Goal: Task Accomplishment & Management: Manage account settings

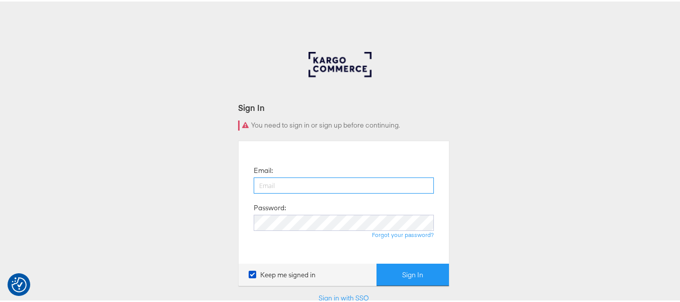
click at [333, 181] on input "email" at bounding box center [344, 184] width 180 height 16
type input "sudheer.bheemunipalli@kargo.com"
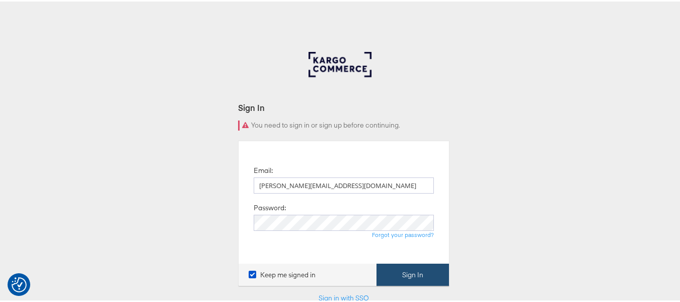
click at [415, 267] on button "Sign In" at bounding box center [413, 273] width 72 height 23
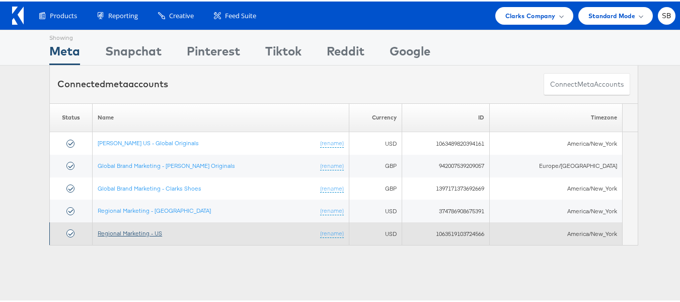
click at [145, 232] on link "Regional Marketing - US" at bounding box center [130, 232] width 64 height 8
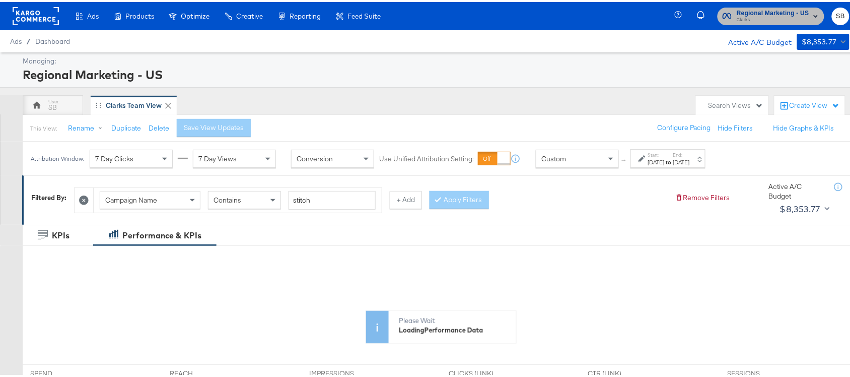
click at [776, 17] on span "Clarks" at bounding box center [772, 18] width 72 height 8
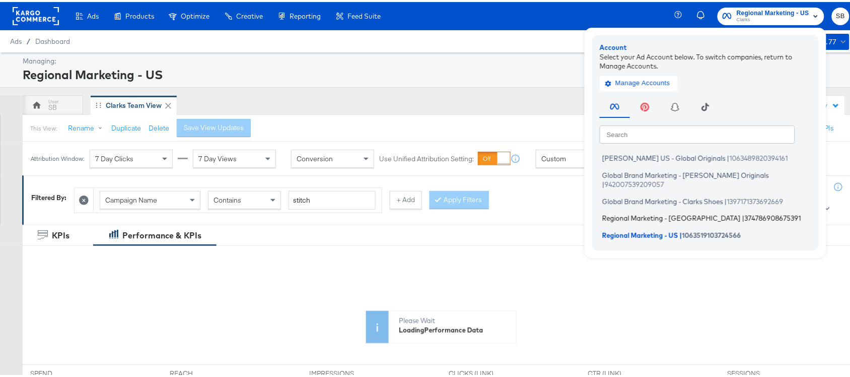
click at [610, 212] on span "Regional Marketing - [GEOGRAPHIC_DATA]" at bounding box center [671, 216] width 138 height 8
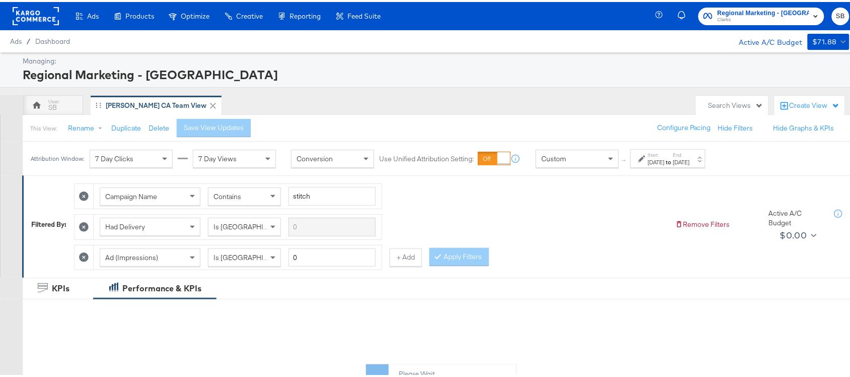
click at [695, 149] on div "Start: [DATE] to End: [DATE]" at bounding box center [667, 156] width 75 height 19
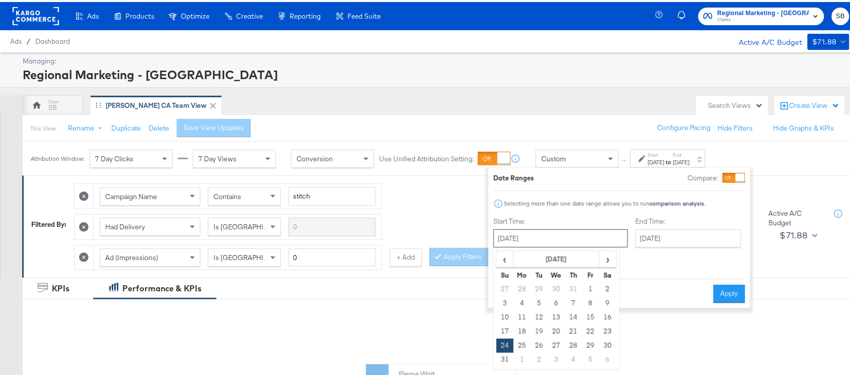
click at [537, 232] on input "[DATE]" at bounding box center [560, 236] width 134 height 18
click at [608, 255] on span "›" at bounding box center [608, 256] width 16 height 15
click at [559, 311] on td "17" at bounding box center [556, 315] width 17 height 14
type input "September 17th 2025"
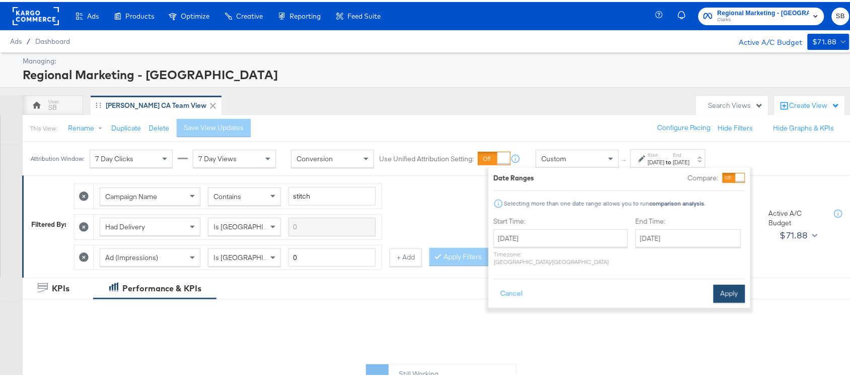
click at [728, 282] on button "Apply" at bounding box center [729, 291] width 32 height 18
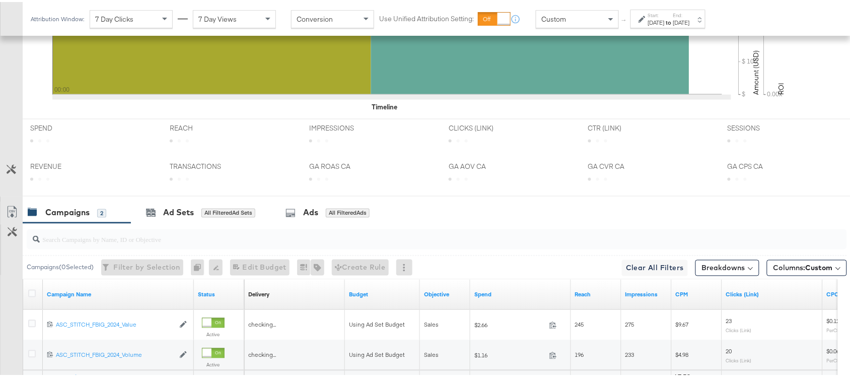
scroll to position [494, 0]
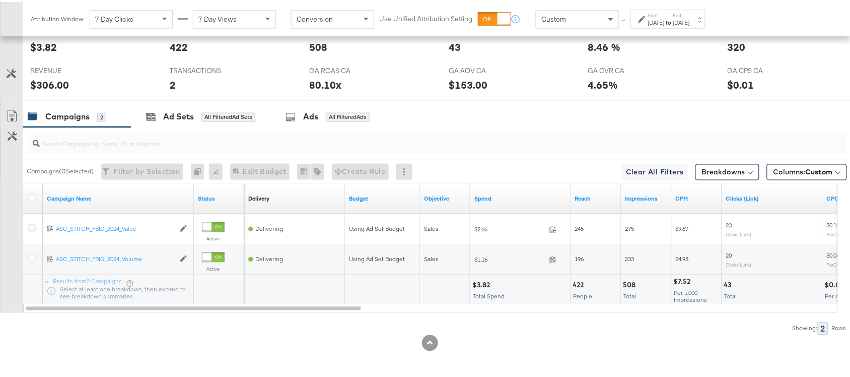
click at [480, 281] on div "$3.82" at bounding box center [482, 283] width 21 height 10
copy div "3.82"
click at [480, 281] on div "$3.82" at bounding box center [482, 283] width 21 height 10
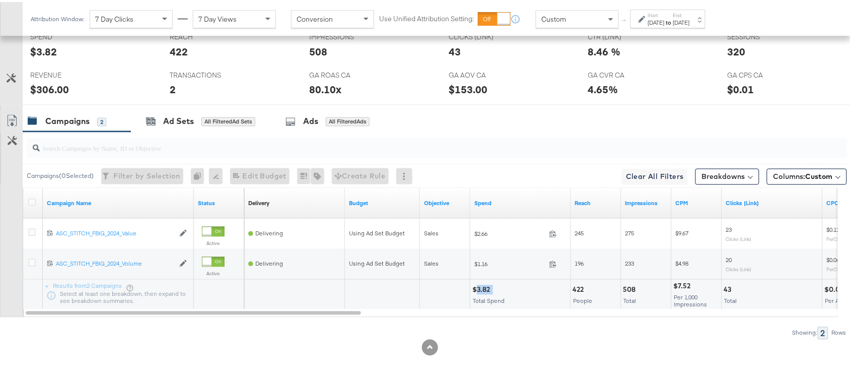
scroll to position [487, 0]
click at [30, 200] on icon at bounding box center [32, 201] width 8 height 8
click at [0, 0] on input "checkbox" at bounding box center [0, 0] width 0 height 0
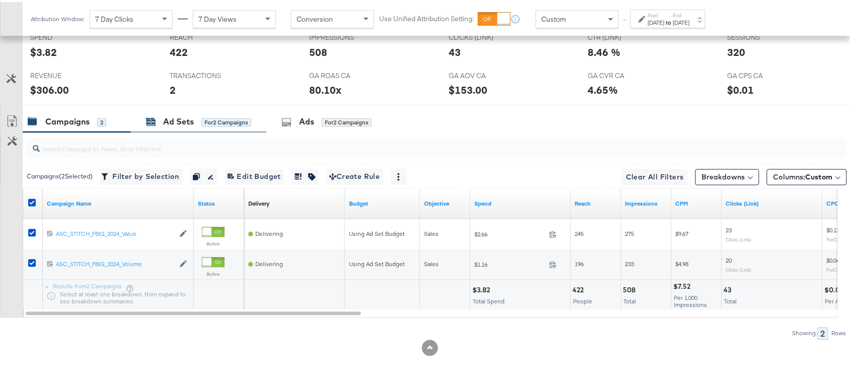
click at [175, 118] on div "Ad Sets" at bounding box center [178, 120] width 31 height 12
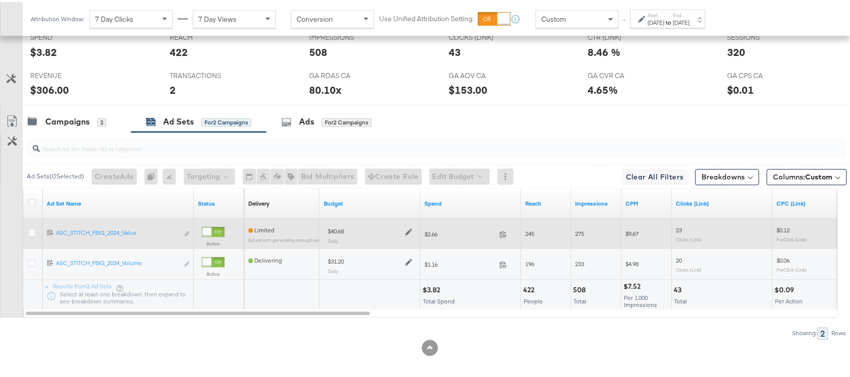
click at [406, 231] on icon at bounding box center [408, 230] width 7 height 7
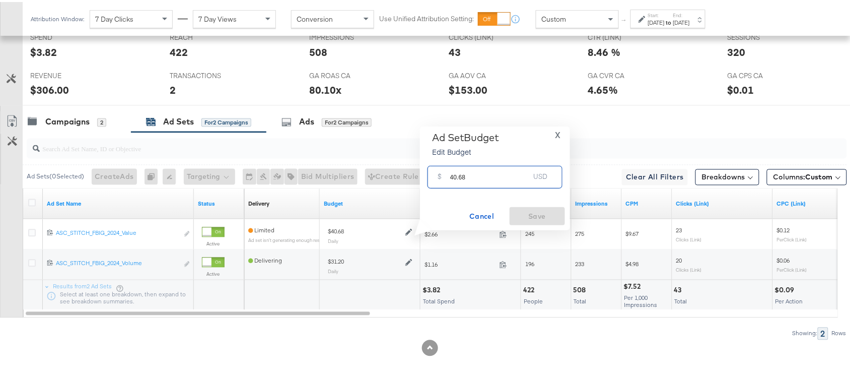
click at [489, 174] on input "40.68" at bounding box center [490, 171] width 80 height 22
paste input "$42.3"
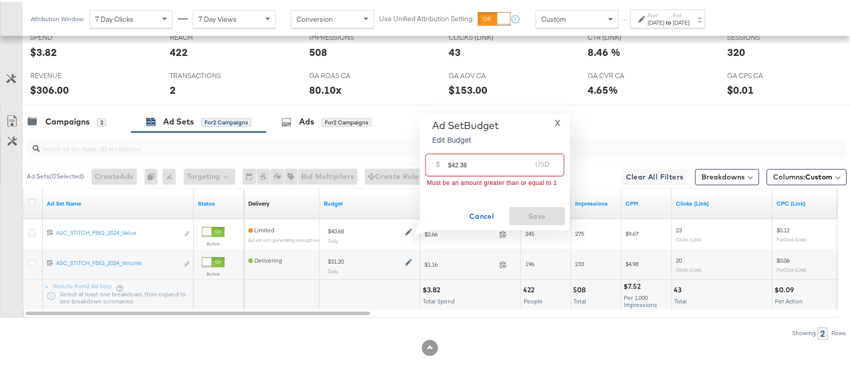
click at [451, 165] on input "$42.38" at bounding box center [489, 159] width 83 height 22
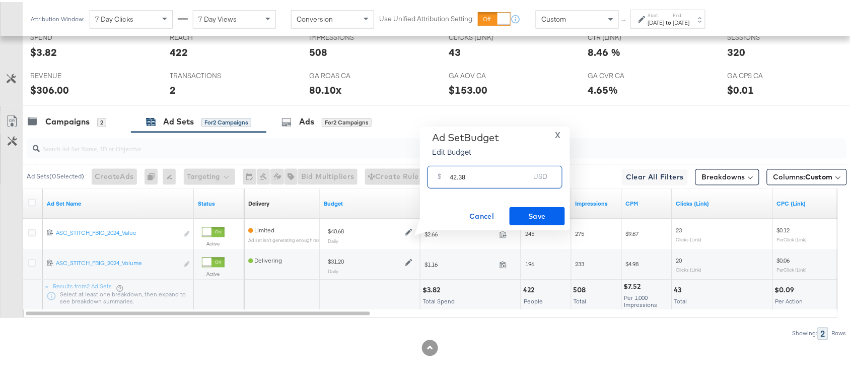
type input "42.38"
click at [546, 218] on span "Save" at bounding box center [536, 214] width 47 height 13
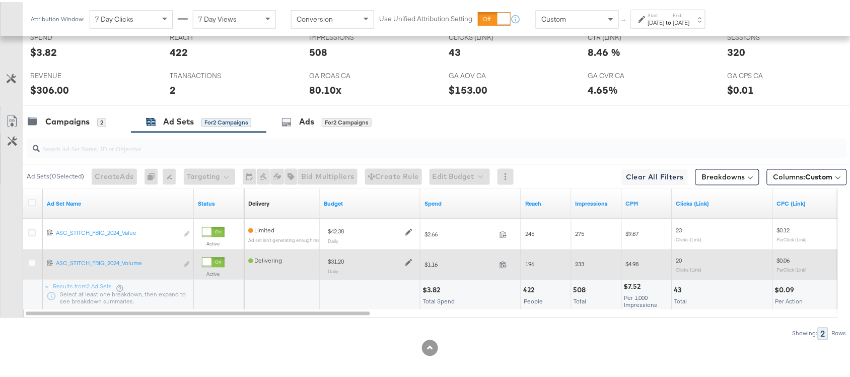
click at [409, 262] on icon at bounding box center [408, 260] width 7 height 7
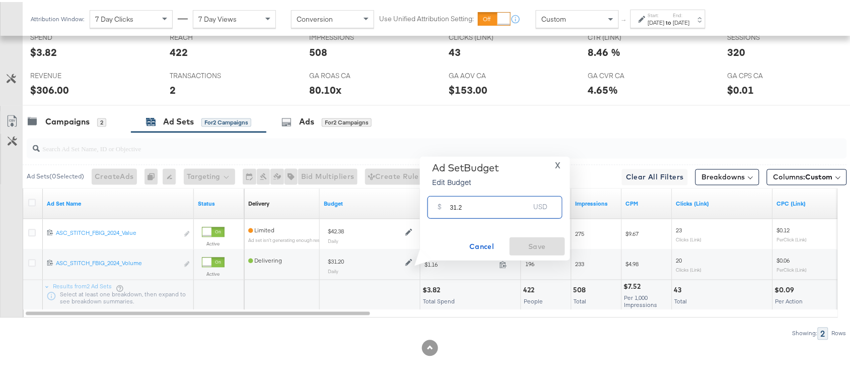
click at [479, 204] on input "31.2" at bounding box center [490, 201] width 80 height 22
paste input "$32.50"
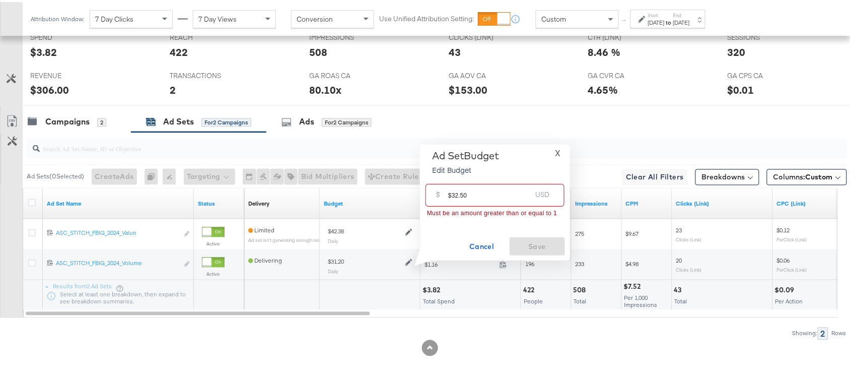
click at [454, 195] on input "$32.50" at bounding box center [489, 189] width 83 height 22
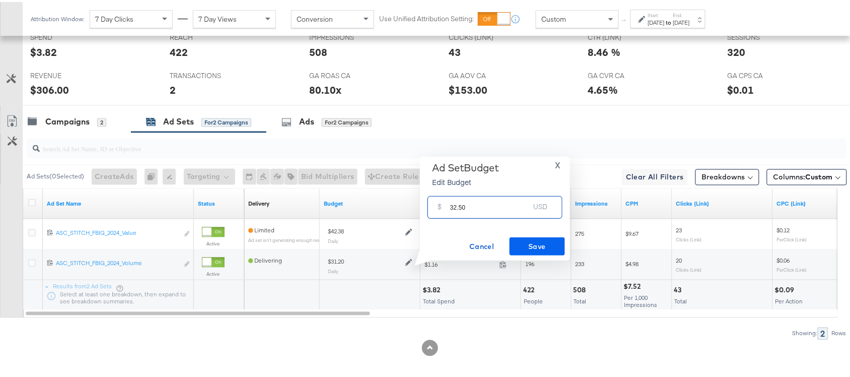
type input "32.50"
click at [541, 246] on span "Save" at bounding box center [536, 244] width 47 height 13
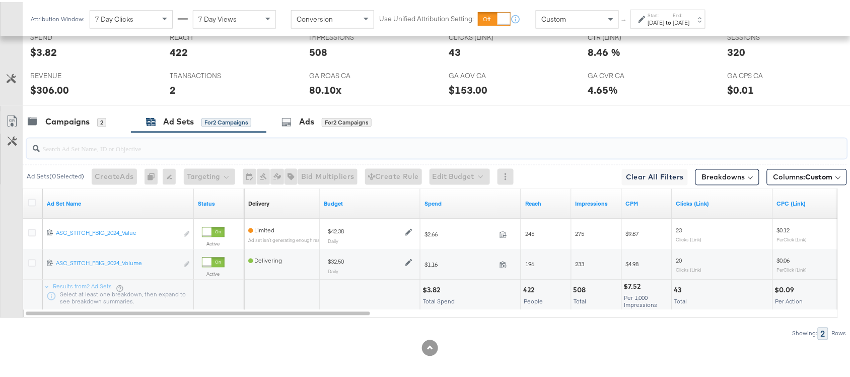
click at [70, 134] on input "search" at bounding box center [406, 143] width 732 height 20
click at [82, 119] on div "Campaigns" at bounding box center [67, 120] width 44 height 12
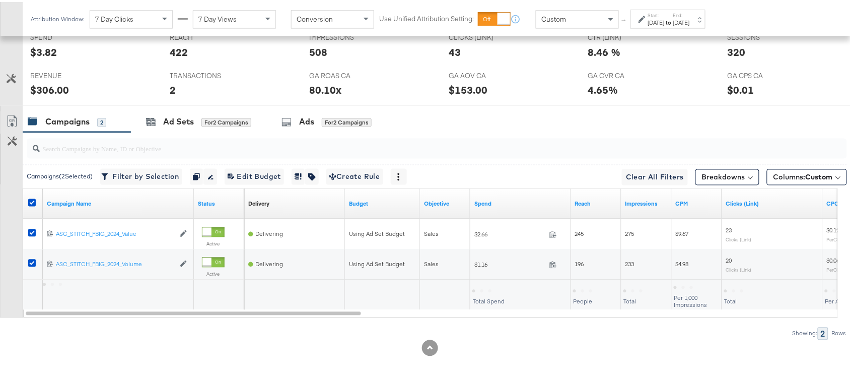
scroll to position [0, 0]
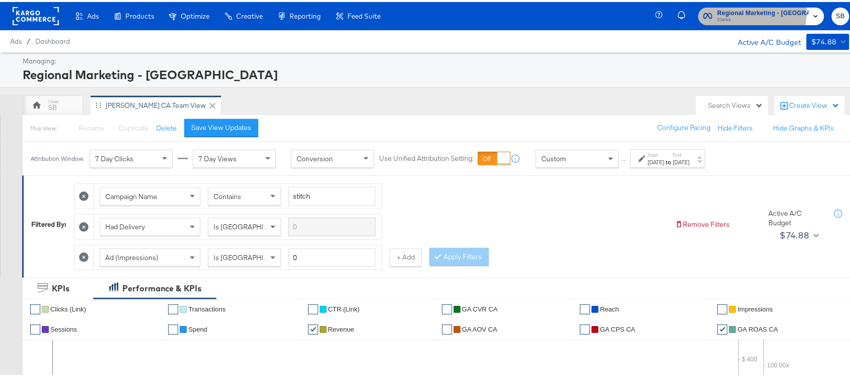
click at [745, 8] on span "Regional Marketing - CA" at bounding box center [763, 11] width 92 height 11
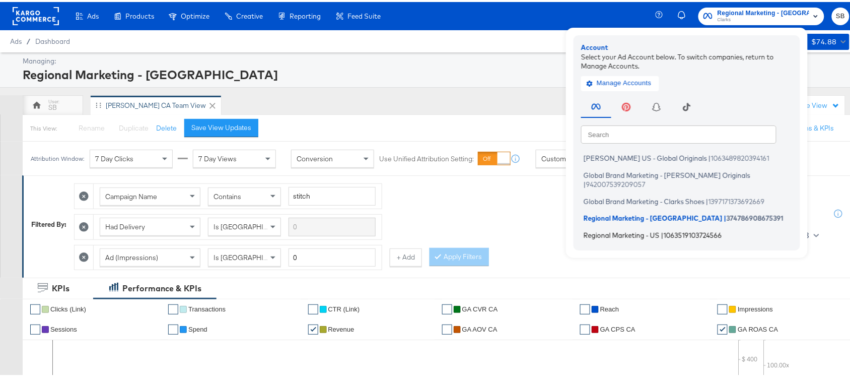
click at [640, 229] on span "Regional Marketing - US" at bounding box center [621, 233] width 76 height 8
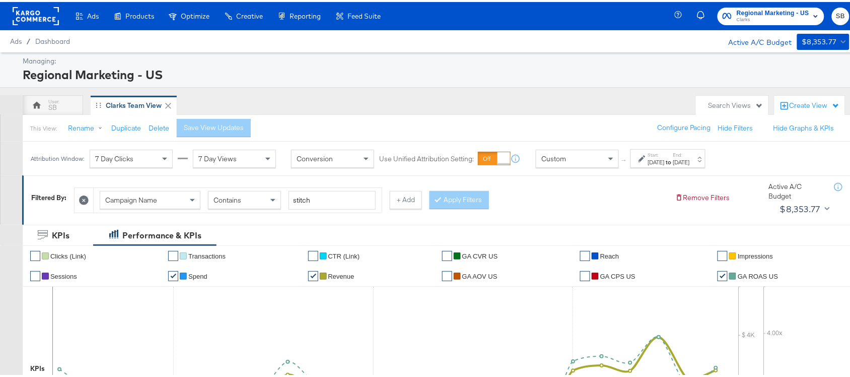
click at [684, 165] on div "Start: [DATE] to End: [DATE]" at bounding box center [667, 156] width 75 height 19
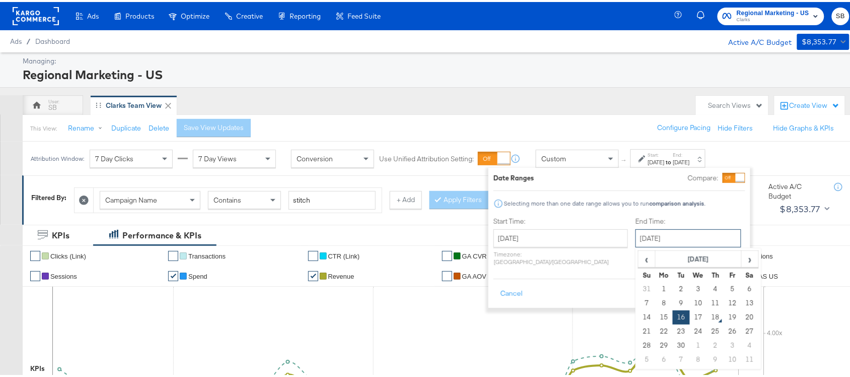
click at [666, 245] on input "[DATE]" at bounding box center [688, 236] width 106 height 18
click at [690, 315] on td "17" at bounding box center [698, 315] width 17 height 14
type input "[DATE]"
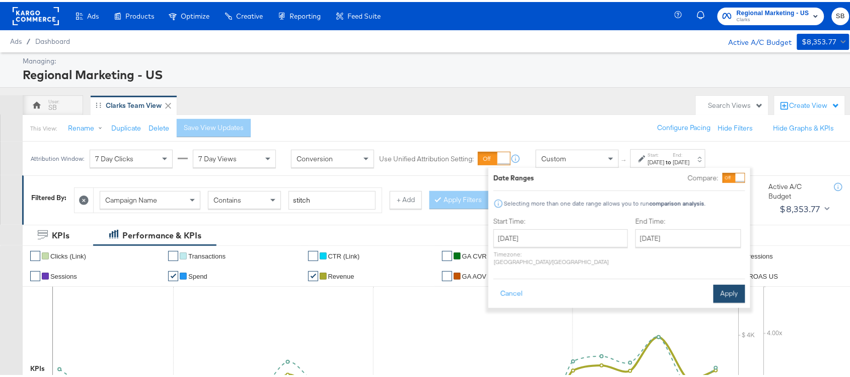
click at [736, 283] on button "Apply" at bounding box center [729, 291] width 32 height 18
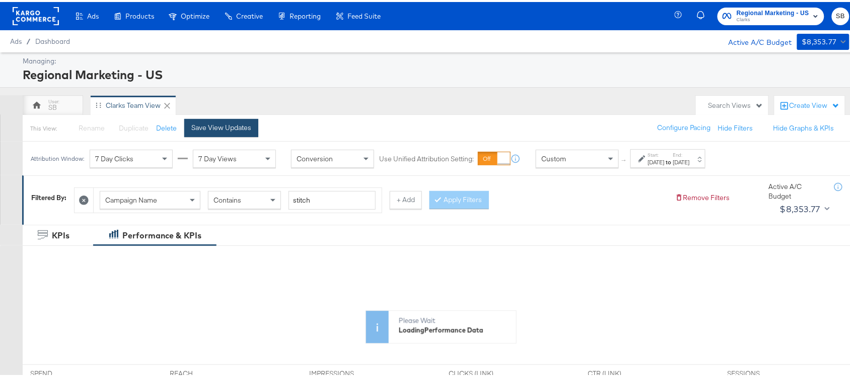
click at [218, 134] on button "Save View Updates" at bounding box center [221, 126] width 74 height 18
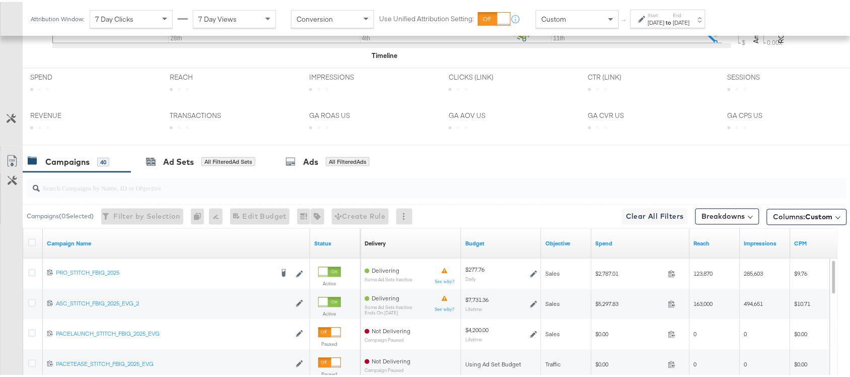
scroll to position [492, 0]
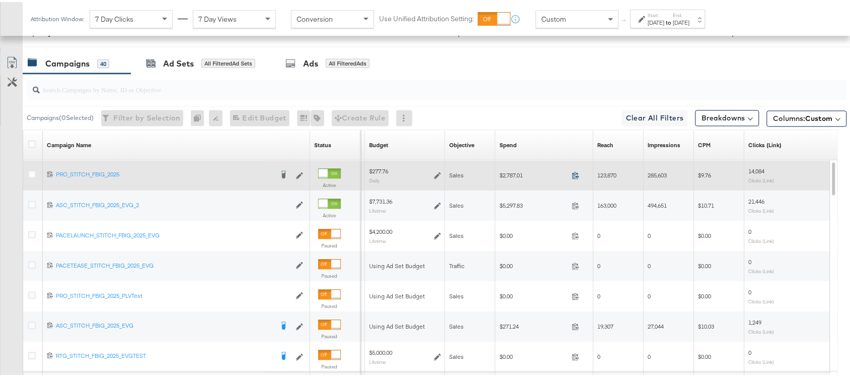
click at [572, 177] on icon at bounding box center [576, 174] width 8 height 8
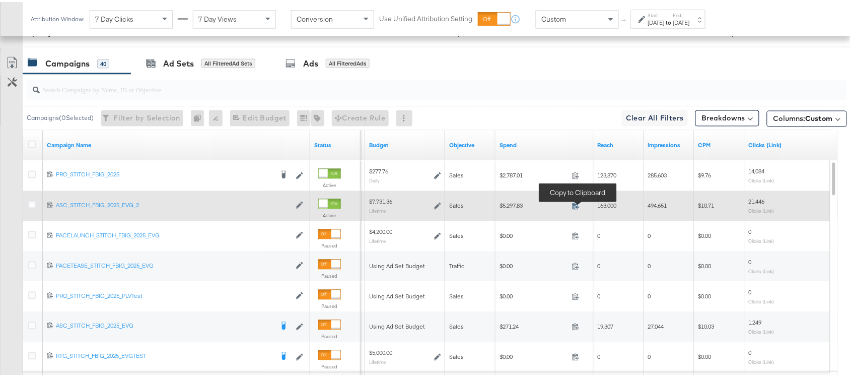
click at [575, 204] on icon at bounding box center [576, 204] width 8 height 8
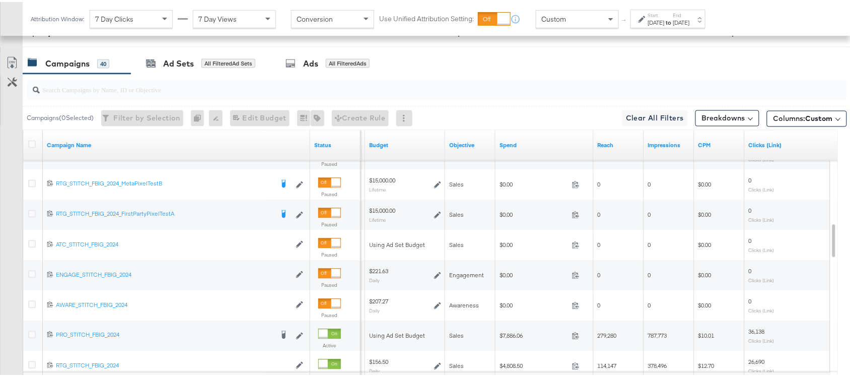
scroll to position [591, 0]
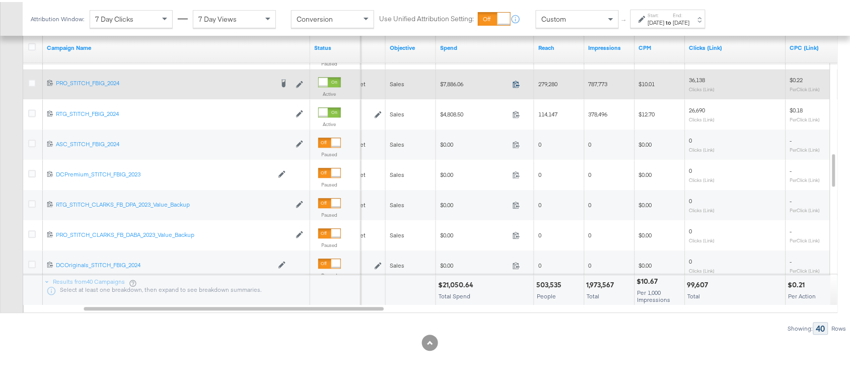
click at [512, 81] on icon at bounding box center [516, 82] width 8 height 8
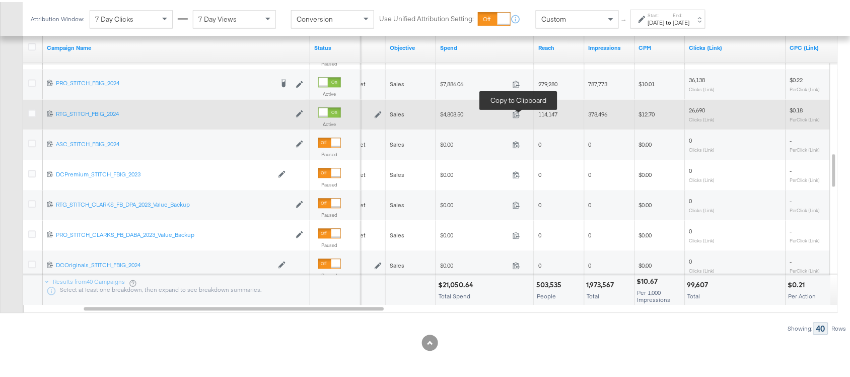
click at [517, 117] on span at bounding box center [519, 114] width 22 height 8
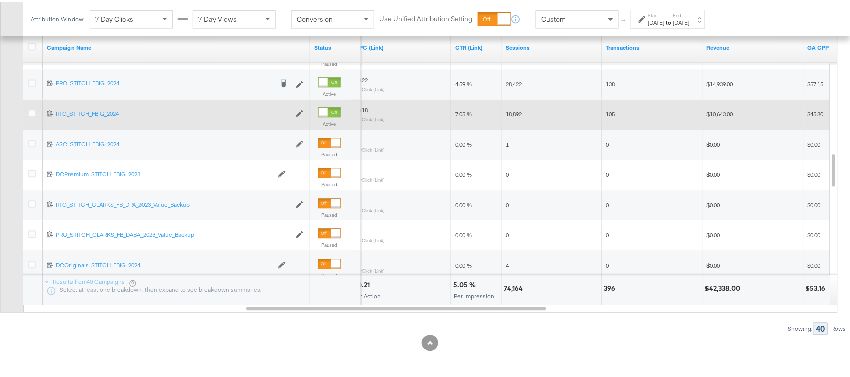
click at [510, 283] on div "74,164" at bounding box center [514, 286] width 22 height 10
copy div "74,164"
click at [510, 283] on div "74,164" at bounding box center [514, 286] width 22 height 10
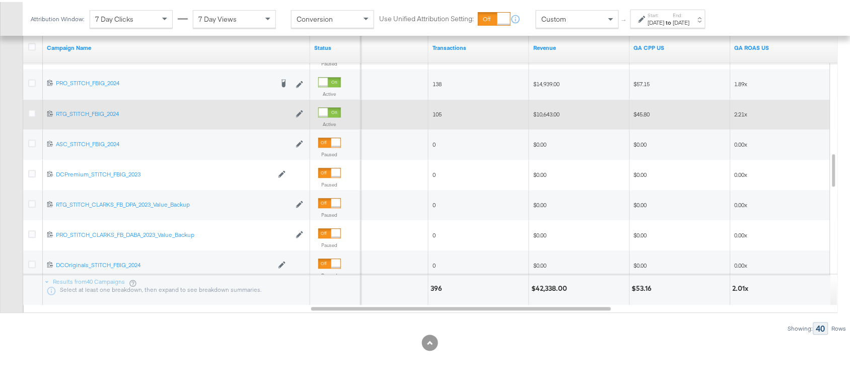
click at [544, 284] on div "$42,338.00" at bounding box center [550, 286] width 39 height 10
copy div "42,338.00"
click at [544, 284] on div "$42,338.00" at bounding box center [550, 286] width 39 height 10
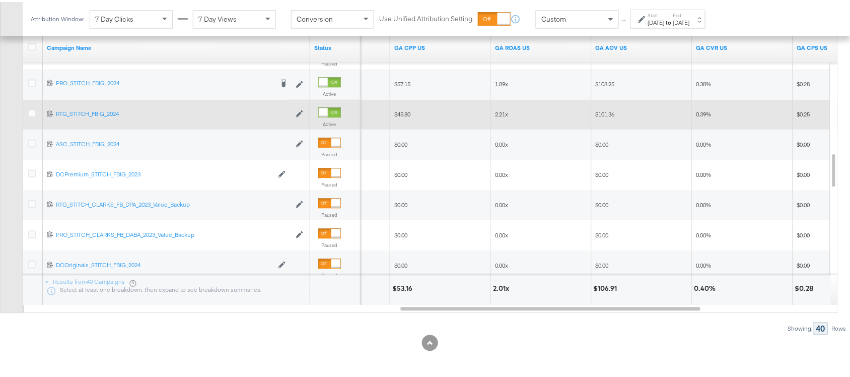
click at [495, 287] on div "2.01x" at bounding box center [502, 286] width 19 height 10
copy div "2.01"
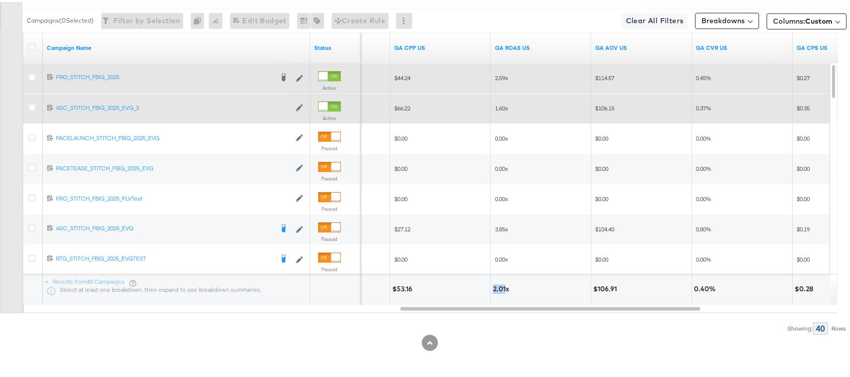
scroll to position [0, 0]
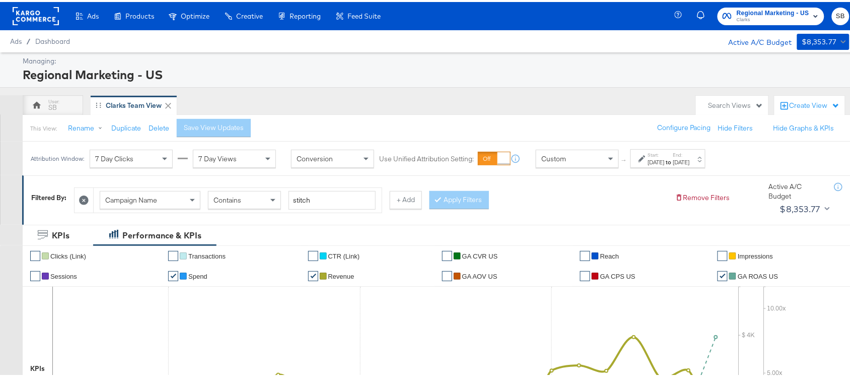
click at [690, 151] on label "End:" at bounding box center [681, 153] width 17 height 7
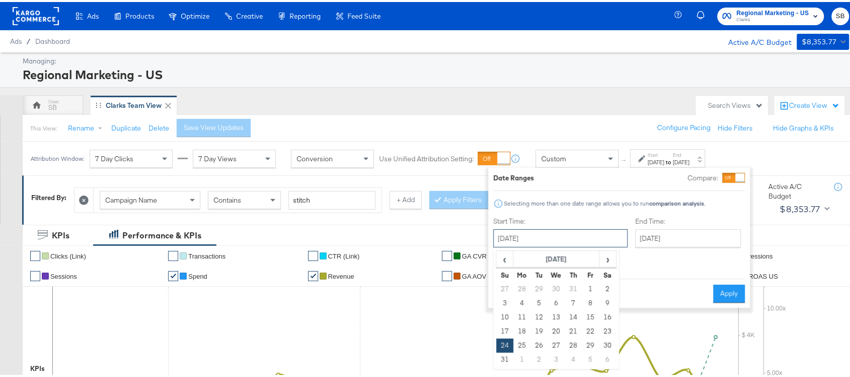
click at [542, 234] on input "[DATE]" at bounding box center [560, 236] width 134 height 18
click at [612, 255] on span "›" at bounding box center [608, 256] width 16 height 15
click at [539, 316] on td "16" at bounding box center [539, 315] width 17 height 14
type input "[DATE]"
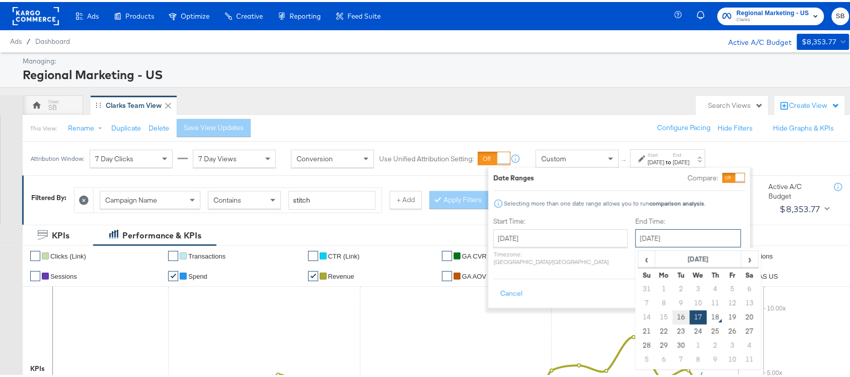
drag, startPoint x: 677, startPoint y: 239, endPoint x: 652, endPoint y: 313, distance: 78.0
click at [652, 245] on div "[DATE] ‹ [DATE] › Su Mo Tu We Th Fr Sa 31 1 2 3 4 5 6 7 8 9 10 11 12 13 14 15 1…" at bounding box center [688, 236] width 106 height 18
click at [673, 313] on td "16" at bounding box center [681, 315] width 17 height 14
type input "[DATE]"
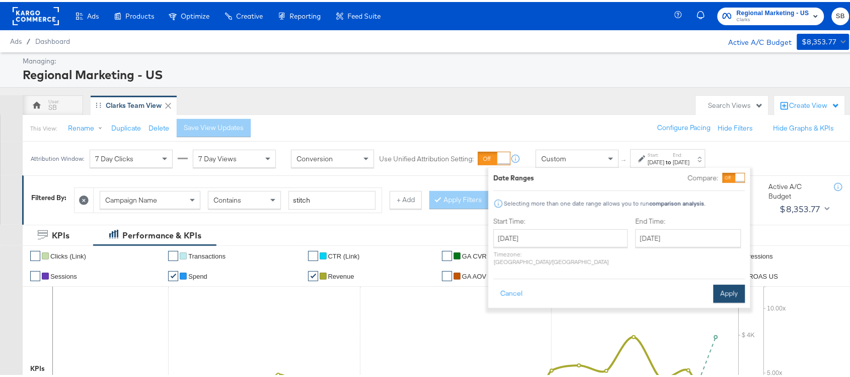
click at [721, 282] on button "Apply" at bounding box center [729, 291] width 32 height 18
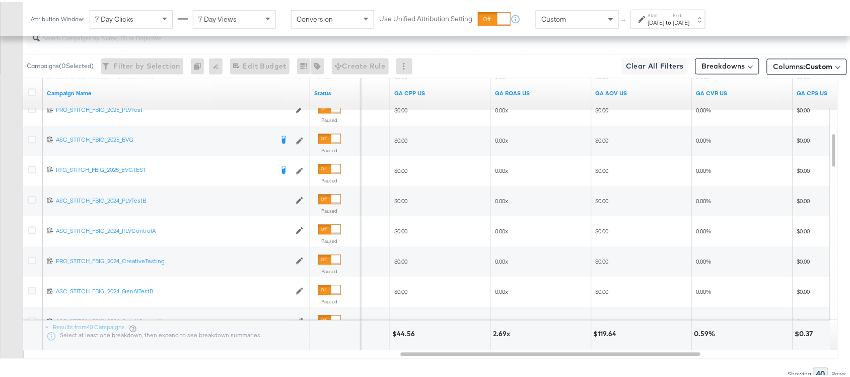
scroll to position [591, 0]
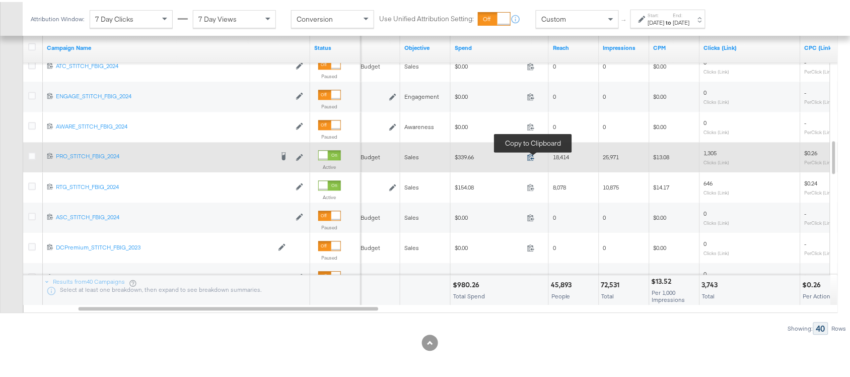
click at [529, 157] on icon at bounding box center [531, 155] width 8 height 8
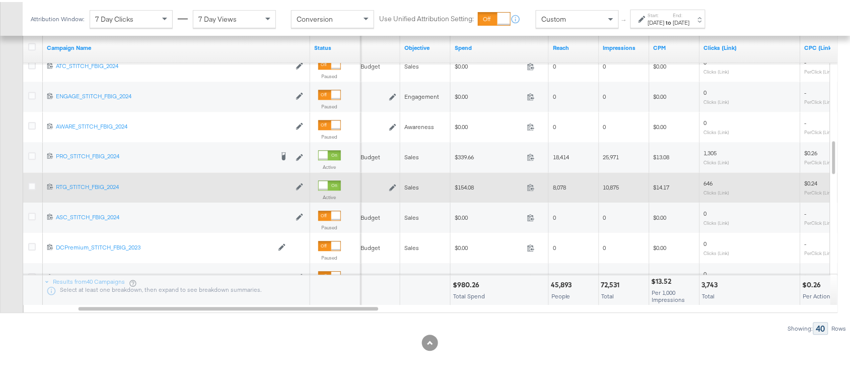
click at [535, 181] on div "154.08" at bounding box center [534, 186] width 22 height 10
click at [527, 189] on span at bounding box center [534, 187] width 22 height 8
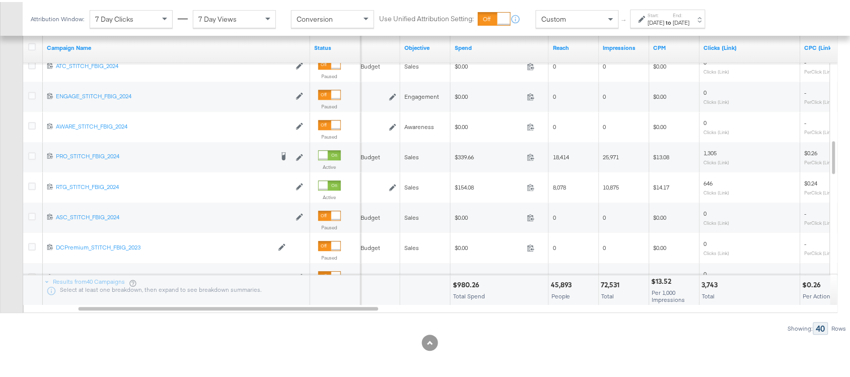
click at [472, 277] on div "$980.26 Total Spend" at bounding box center [500, 288] width 98 height 30
copy div "980.26"
click at [472, 277] on div "$980.26 Total Spend" at bounding box center [500, 288] width 98 height 30
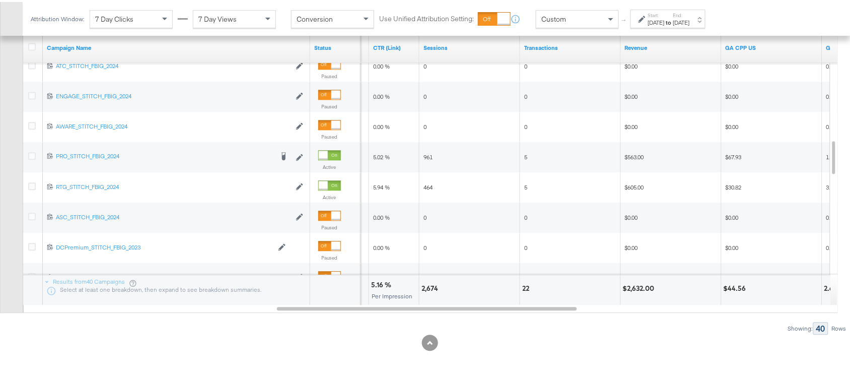
click at [632, 287] on div "$2,632.00" at bounding box center [640, 286] width 35 height 10
copy div "2,632.00"
click at [632, 287] on div "$2,632.00" at bounding box center [640, 286] width 35 height 10
click at [690, 15] on label "End:" at bounding box center [681, 13] width 17 height 7
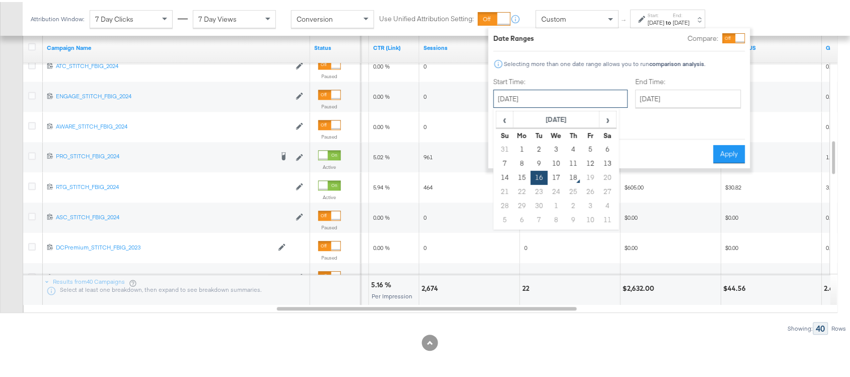
click at [537, 95] on input "[DATE]" at bounding box center [560, 97] width 134 height 18
click at [552, 177] on td "17" at bounding box center [556, 176] width 17 height 14
type input "[DATE]"
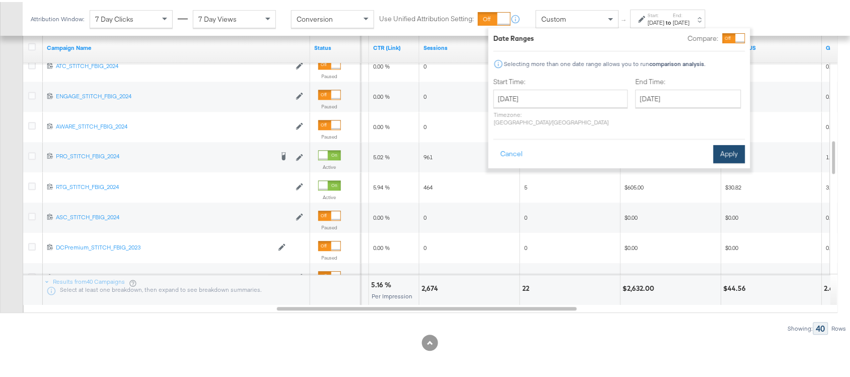
click at [728, 143] on button "Apply" at bounding box center [729, 152] width 32 height 18
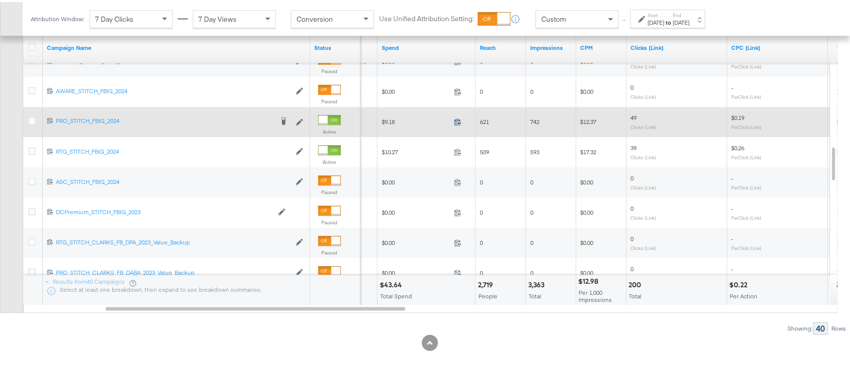
click at [457, 119] on icon at bounding box center [458, 120] width 8 height 8
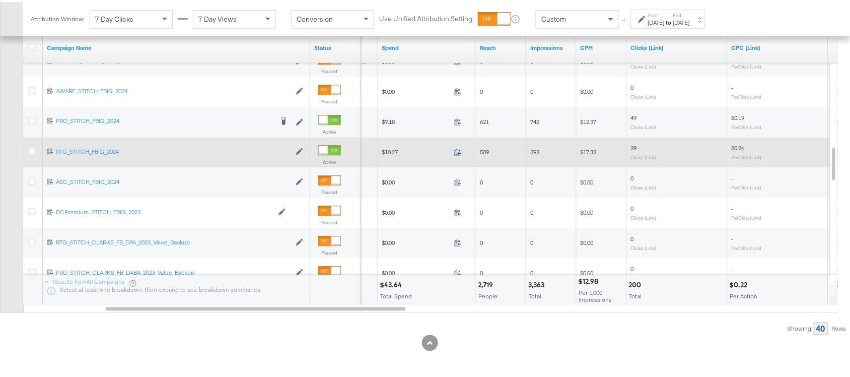
click at [460, 154] on icon at bounding box center [458, 150] width 8 height 8
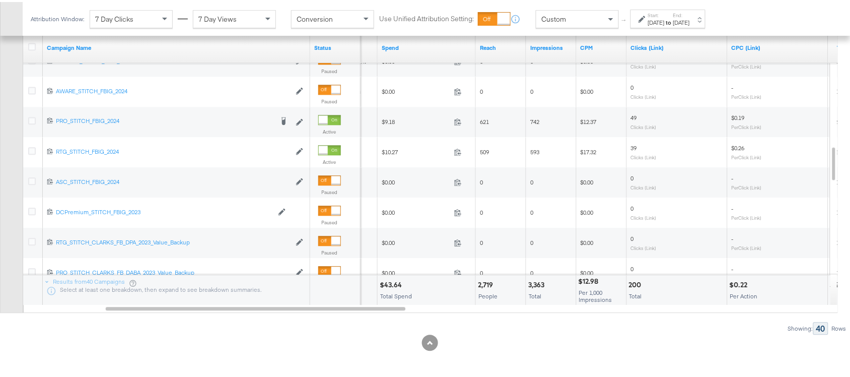
click at [393, 283] on div "$43.64" at bounding box center [392, 283] width 25 height 10
copy div "43.64"
click at [393, 283] on div "$43.64" at bounding box center [392, 283] width 25 height 10
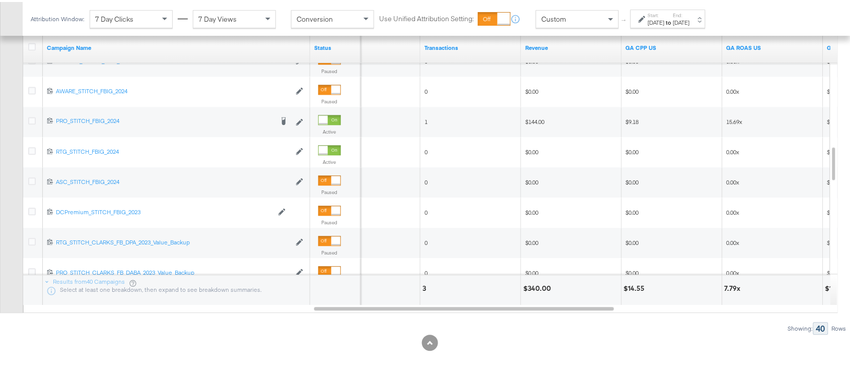
click at [530, 290] on div "$340.00" at bounding box center [538, 286] width 31 height 10
copy div "340.00"
click at [530, 290] on div "$340.00" at bounding box center [538, 286] width 31 height 10
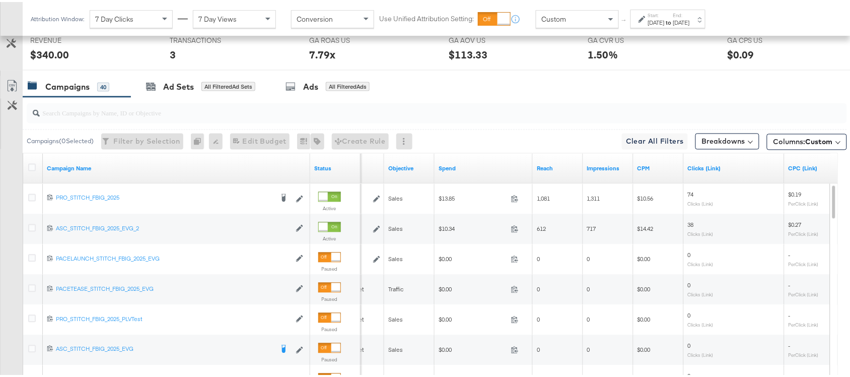
scroll to position [521, 0]
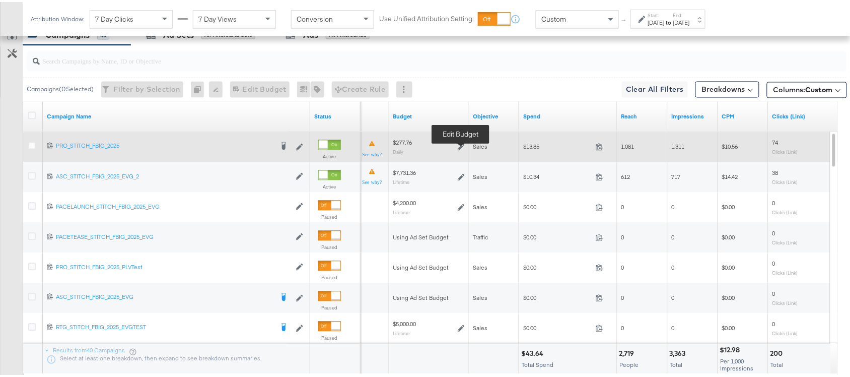
click at [458, 146] on icon at bounding box center [461, 144] width 7 height 7
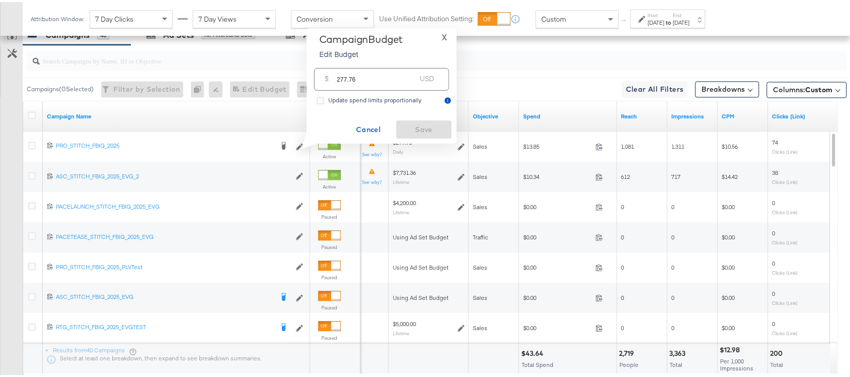
click at [370, 68] on input "277.76" at bounding box center [377, 73] width 80 height 22
paste input "$304.0"
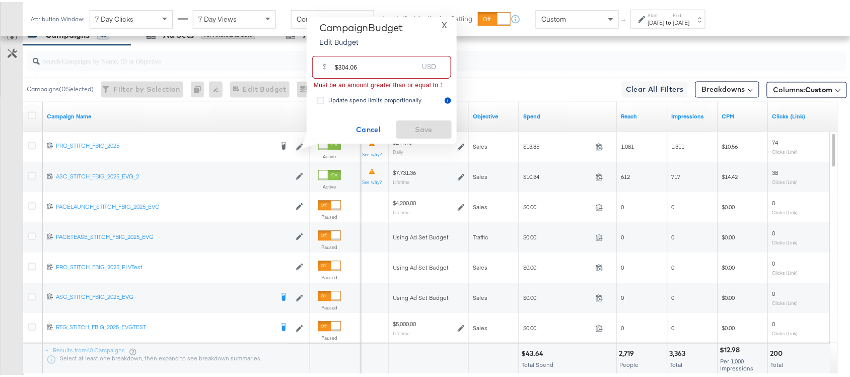
click at [340, 64] on input "$304.06" at bounding box center [376, 61] width 83 height 22
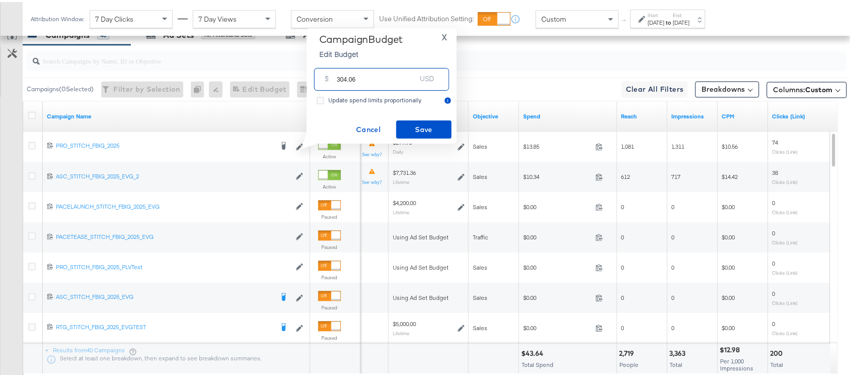
type input "304.06"
click at [419, 127] on span "Save" at bounding box center [423, 127] width 47 height 13
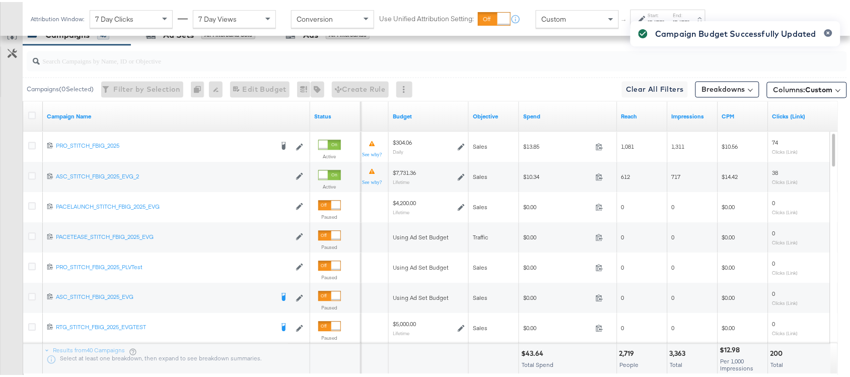
scroll to position [591, 0]
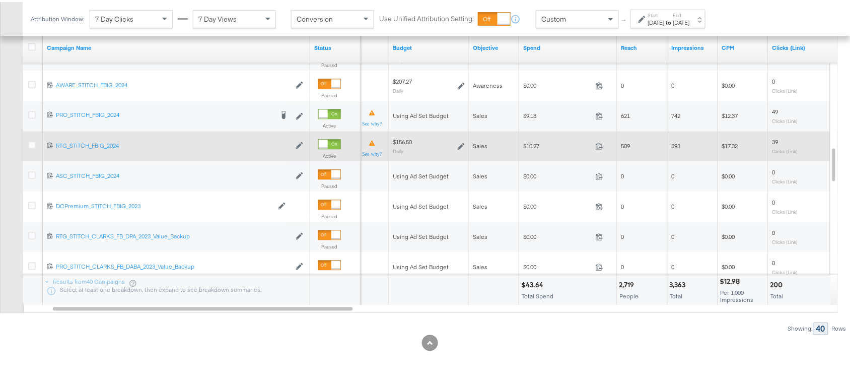
click at [463, 145] on icon at bounding box center [461, 143] width 7 height 7
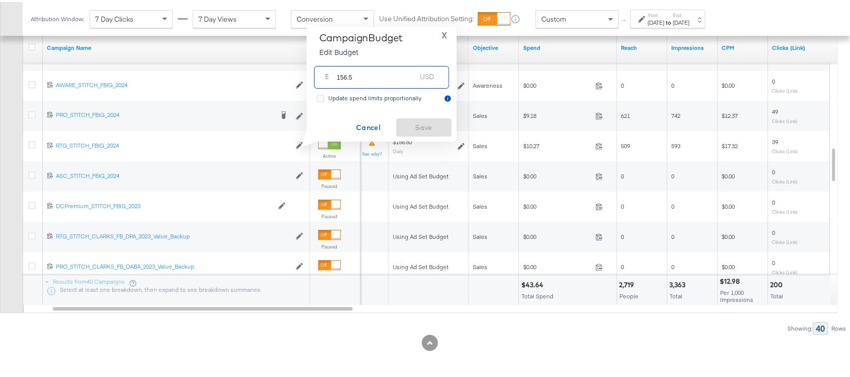
click at [371, 76] on input "156.5" at bounding box center [377, 71] width 80 height 22
paste input "$163.03"
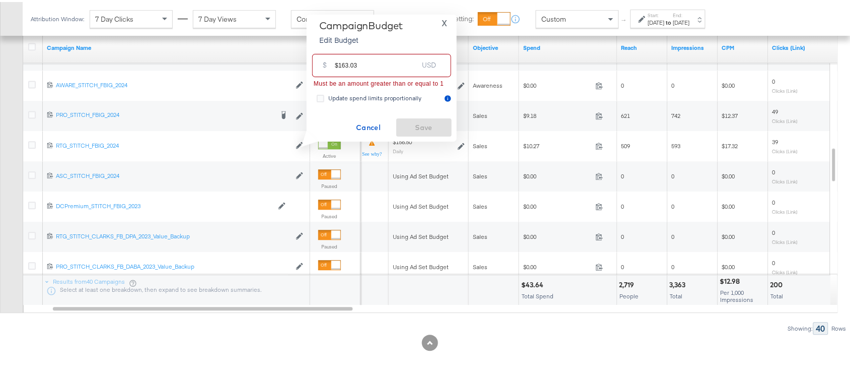
click at [336, 62] on input "$163.03" at bounding box center [376, 59] width 83 height 22
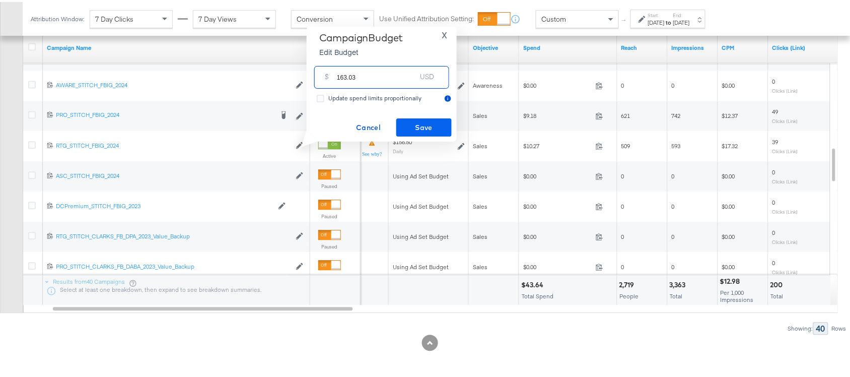
type input "163.03"
click at [439, 124] on span "Save" at bounding box center [423, 125] width 47 height 13
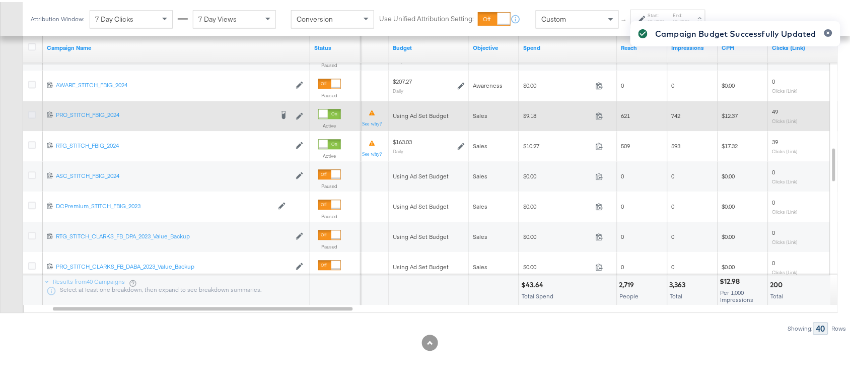
click at [31, 113] on icon at bounding box center [32, 113] width 8 height 8
click at [0, 0] on input "checkbox" at bounding box center [0, 0] width 0 height 0
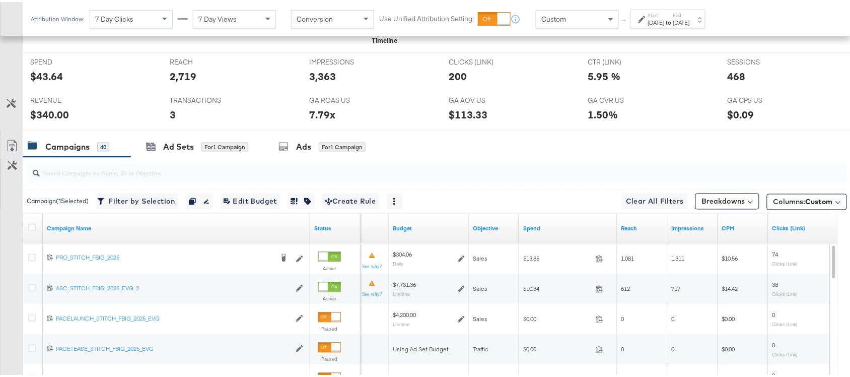
scroll to position [403, 0]
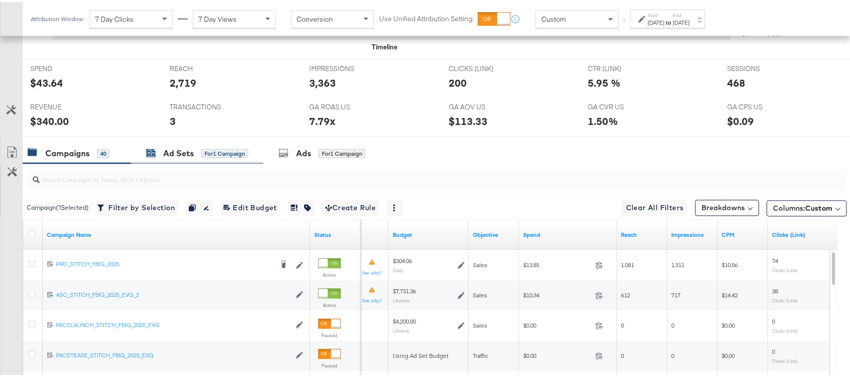
click at [170, 156] on div "Ad Sets" at bounding box center [178, 151] width 31 height 12
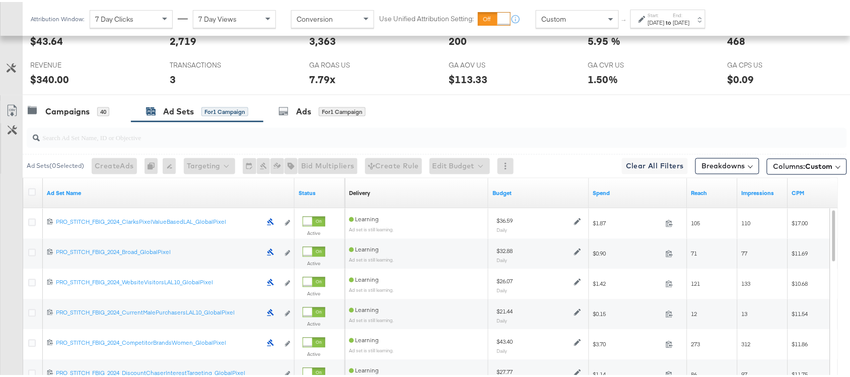
scroll to position [557, 0]
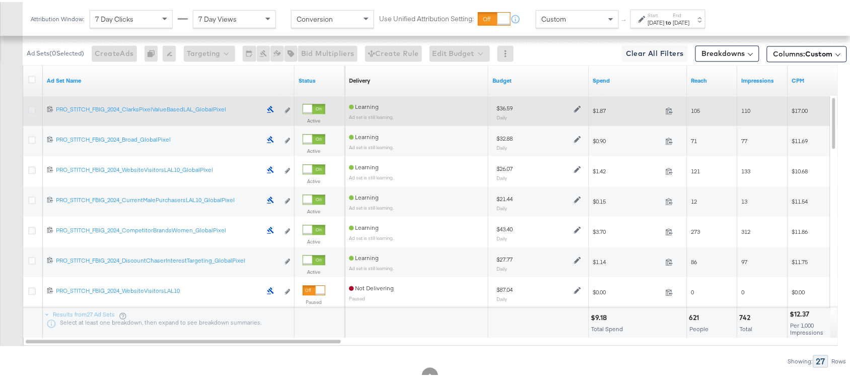
click at [32, 111] on icon at bounding box center [32, 108] width 8 height 8
click at [0, 0] on input "checkbox" at bounding box center [0, 0] width 0 height 0
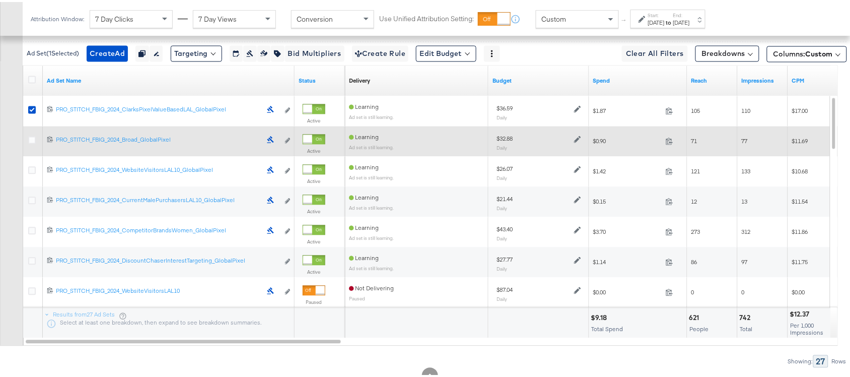
click at [30, 142] on div at bounding box center [33, 139] width 11 height 10
click at [31, 140] on icon at bounding box center [32, 138] width 8 height 8
click at [0, 0] on input "checkbox" at bounding box center [0, 0] width 0 height 0
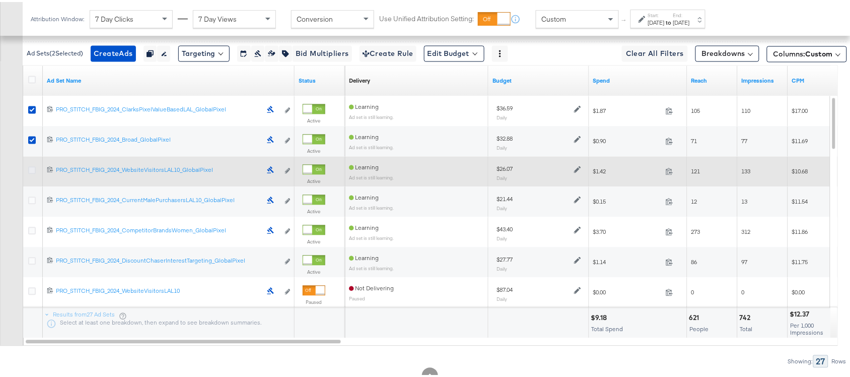
click at [31, 168] on icon at bounding box center [32, 169] width 8 height 8
click at [0, 0] on input "checkbox" at bounding box center [0, 0] width 0 height 0
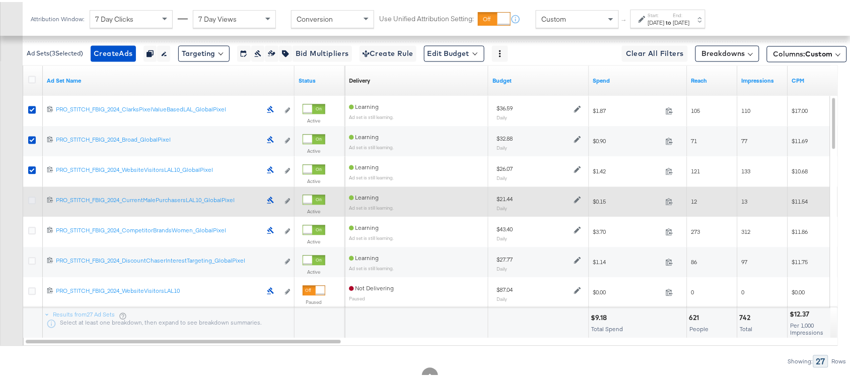
click at [31, 197] on icon at bounding box center [32, 199] width 8 height 8
click at [0, 0] on input "checkbox" at bounding box center [0, 0] width 0 height 0
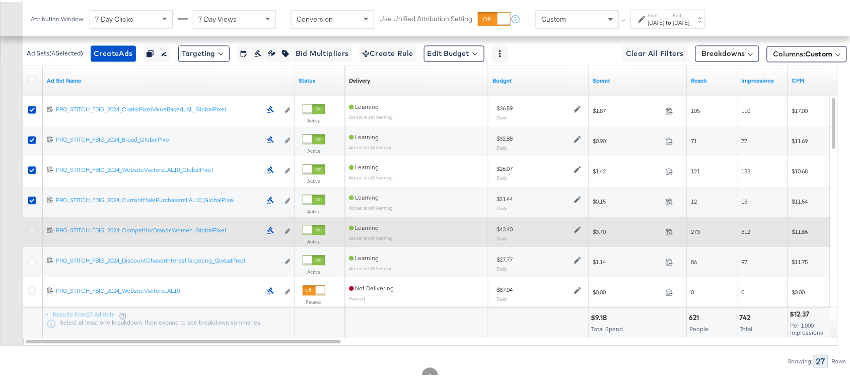
click at [31, 229] on icon at bounding box center [32, 229] width 8 height 8
click at [0, 0] on input "checkbox" at bounding box center [0, 0] width 0 height 0
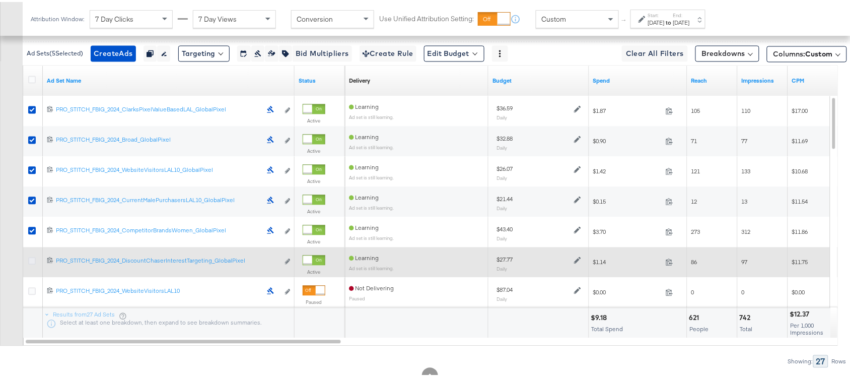
click at [31, 262] on icon at bounding box center [32, 259] width 8 height 8
click at [0, 0] on input "checkbox" at bounding box center [0, 0] width 0 height 0
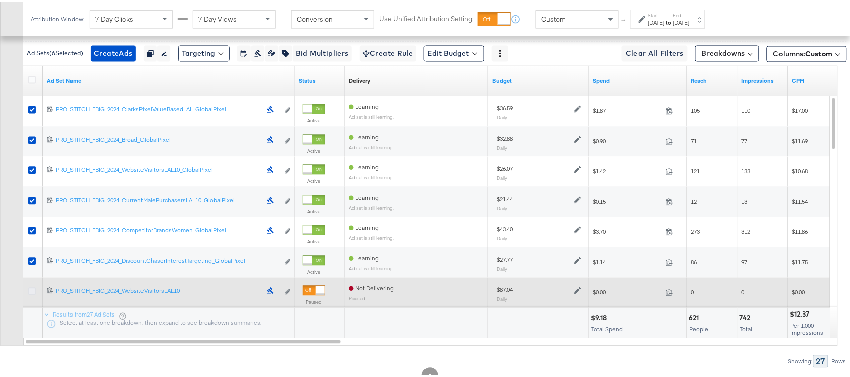
click at [30, 291] on icon at bounding box center [32, 289] width 8 height 8
click at [0, 0] on input "checkbox" at bounding box center [0, 0] width 0 height 0
click at [31, 291] on icon at bounding box center [32, 289] width 8 height 8
click at [0, 0] on input "checkbox" at bounding box center [0, 0] width 0 height 0
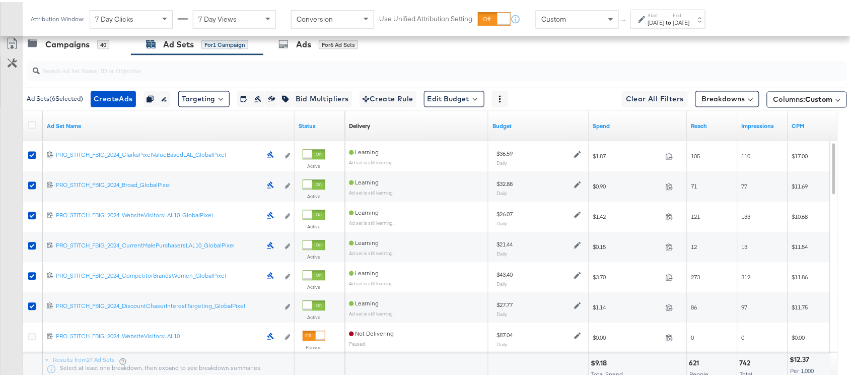
scroll to position [527, 0]
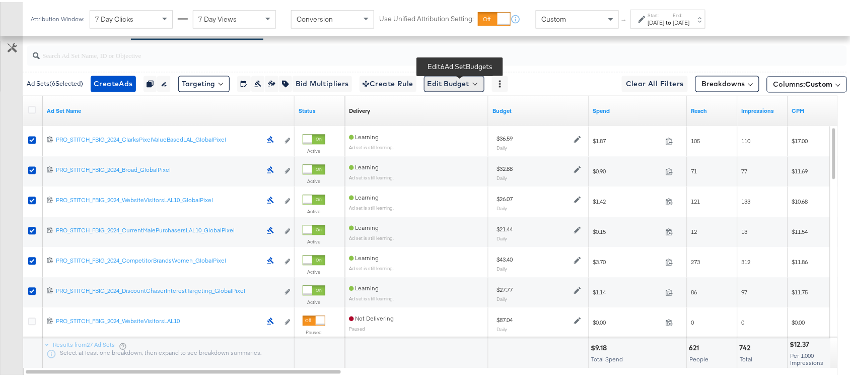
click at [466, 85] on button "Edit Budget" at bounding box center [454, 82] width 60 height 16
click at [474, 109] on span "Edit Ad Set Budget" at bounding box center [456, 108] width 57 height 13
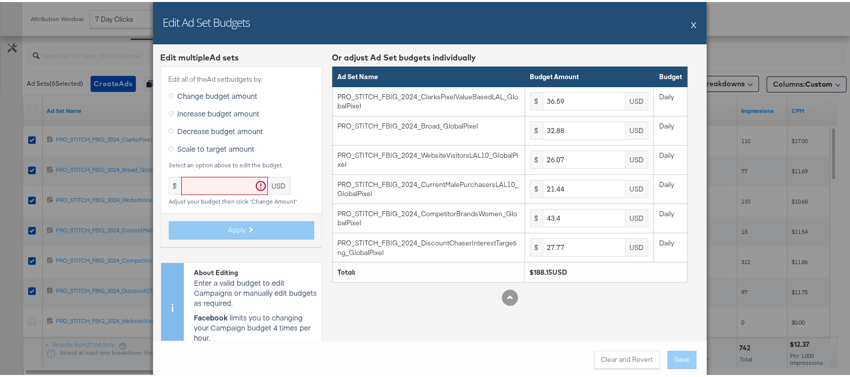
click at [187, 151] on span "Scale to target amount" at bounding box center [216, 146] width 77 height 10
click at [0, 0] on input "Scale to target amount" at bounding box center [0, 0] width 0 height 0
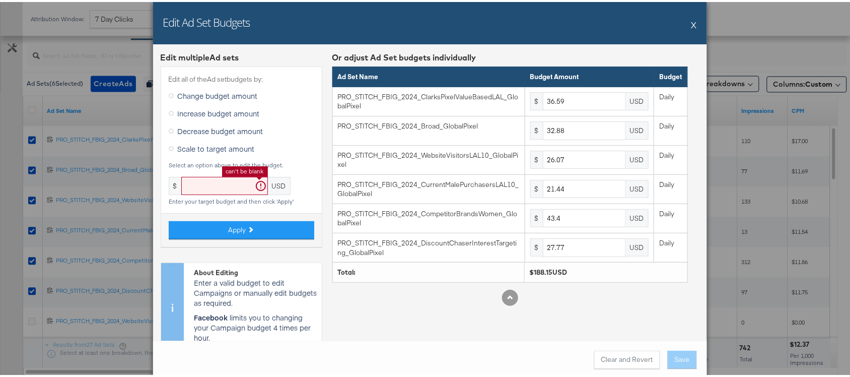
click at [215, 189] on input "text" at bounding box center [224, 184] width 87 height 19
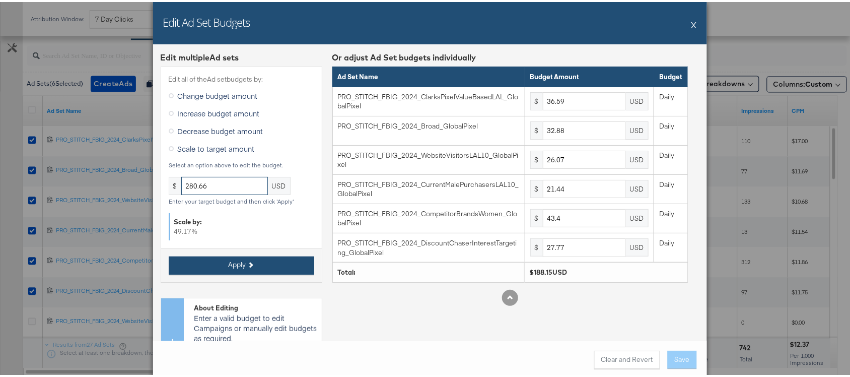
type input "280.66"
click at [233, 262] on span "Apply" at bounding box center [238, 263] width 18 height 10
type input "54.58"
type input "49.04"
type input "38.88"
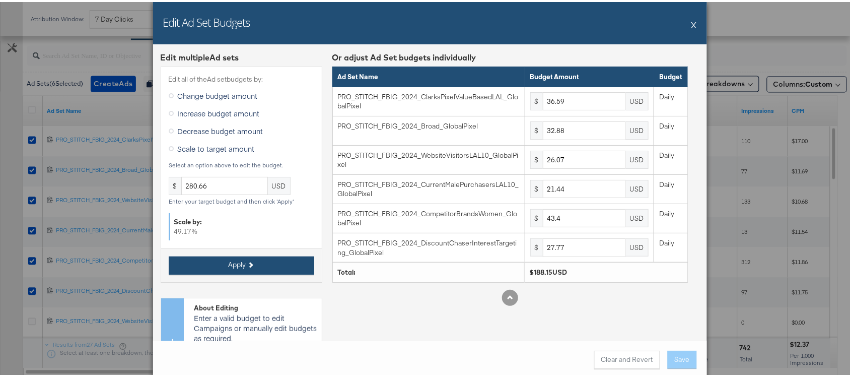
type input "31.98"
type input "64.73"
type input "41.42"
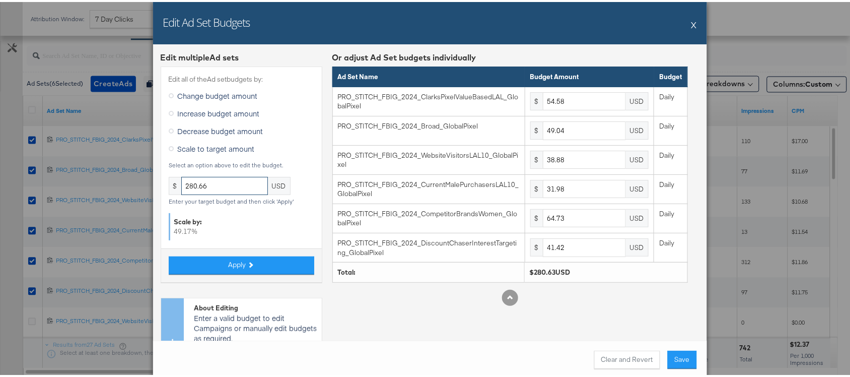
click at [218, 185] on input "280.66" at bounding box center [224, 184] width 87 height 19
type input "280.67"
click at [229, 258] on span "Apply" at bounding box center [238, 263] width 18 height 10
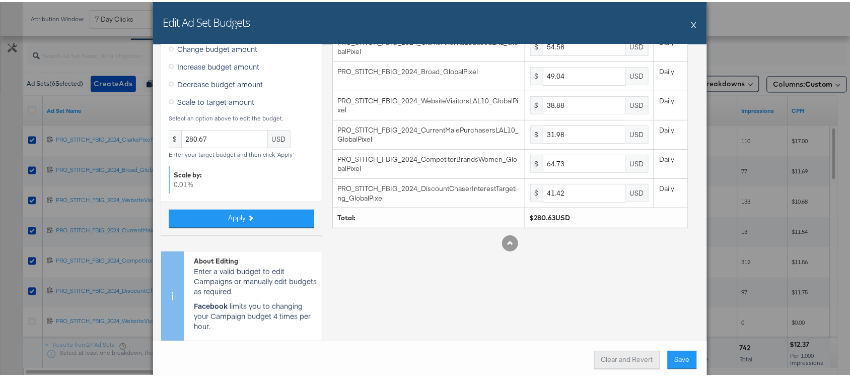
click at [620, 360] on button "Clear and Revert" at bounding box center [627, 357] width 66 height 18
type input "36.59"
type input "32.88"
type input "26.07"
type input "21.44"
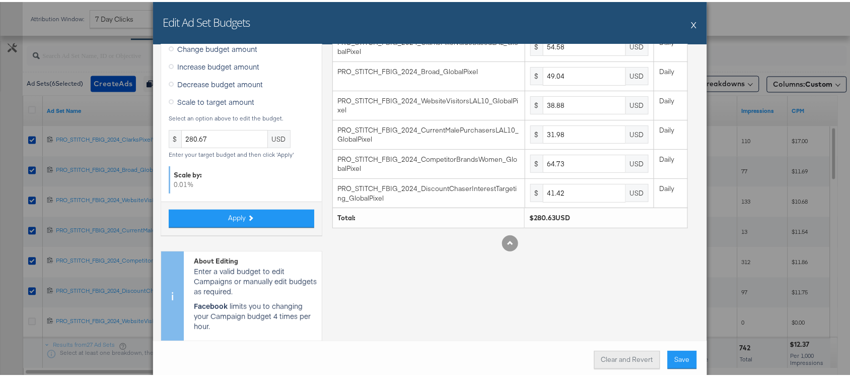
type input "43.4"
type input "27.77"
click at [209, 137] on input "280.67" at bounding box center [224, 137] width 87 height 19
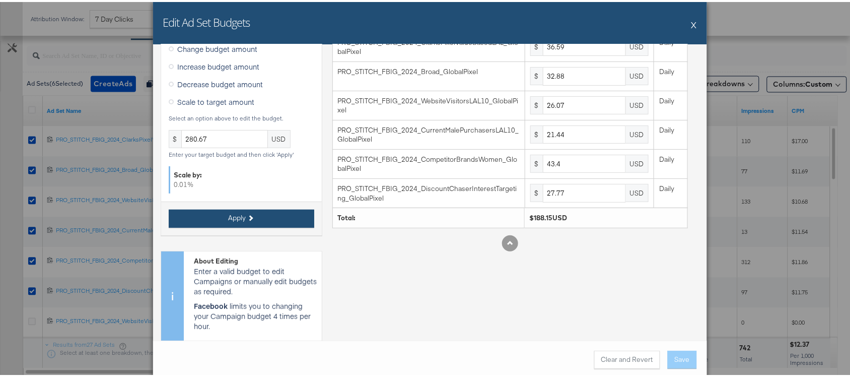
click at [218, 211] on button "Apply" at bounding box center [241, 216] width 145 height 18
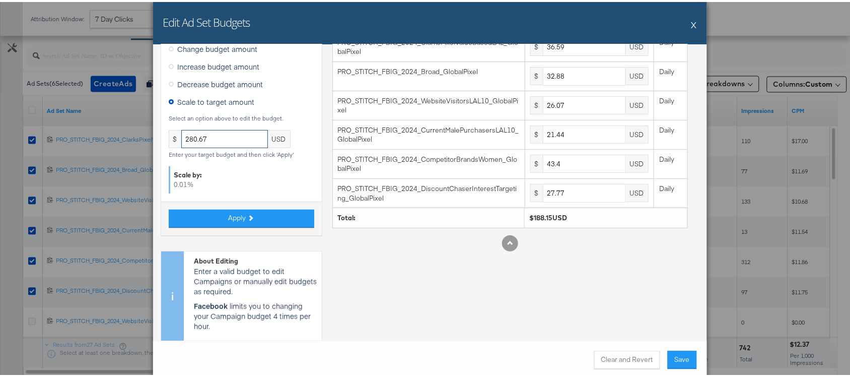
click at [223, 139] on input "280.67" at bounding box center [224, 137] width 87 height 19
type input "280.67"
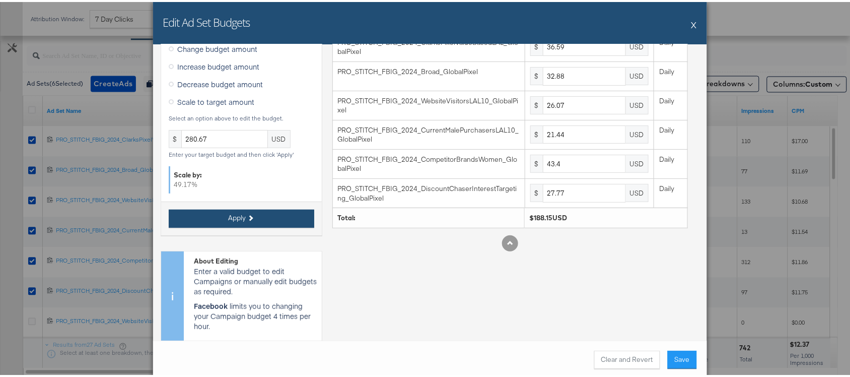
click at [242, 209] on button "Apply" at bounding box center [241, 216] width 145 height 18
type input "54.58"
type input "49.04"
type input "38.88"
type input "31.98"
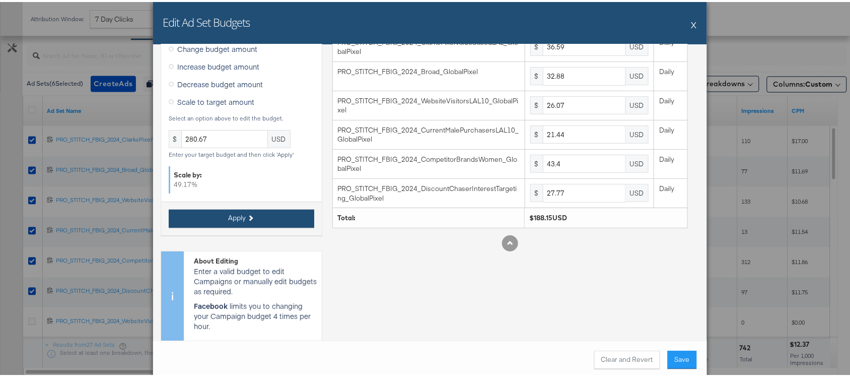
type input "64.74"
type input "41.42"
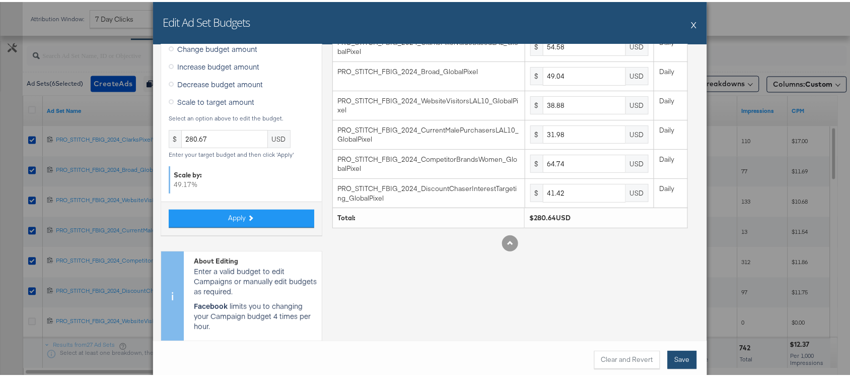
click at [678, 363] on button "Save" at bounding box center [682, 357] width 29 height 18
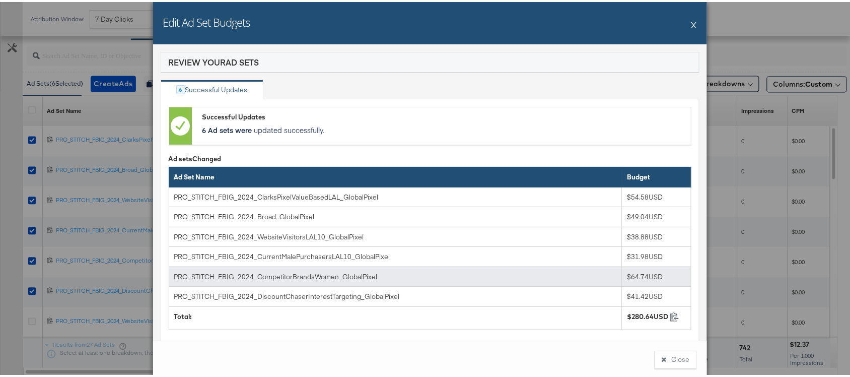
scroll to position [51, 0]
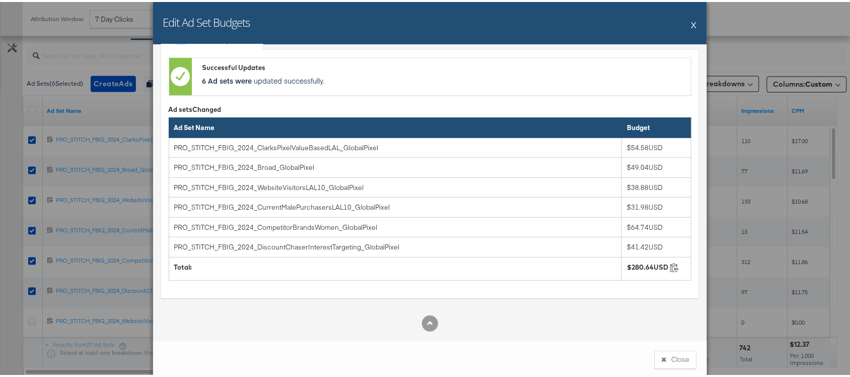
click at [691, 24] on button "X" at bounding box center [694, 23] width 6 height 20
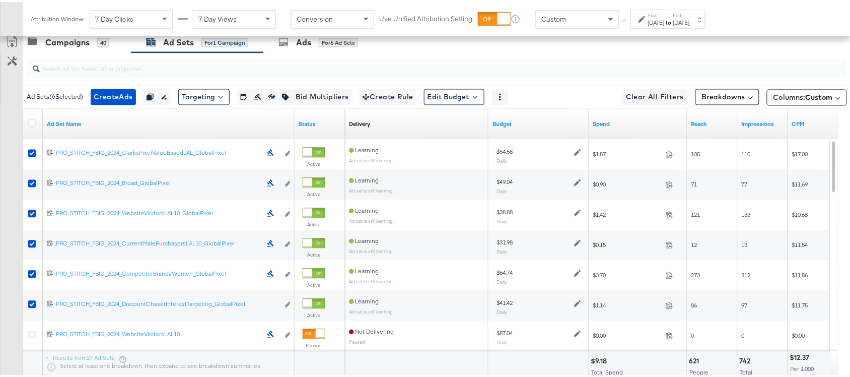
scroll to position [511, 0]
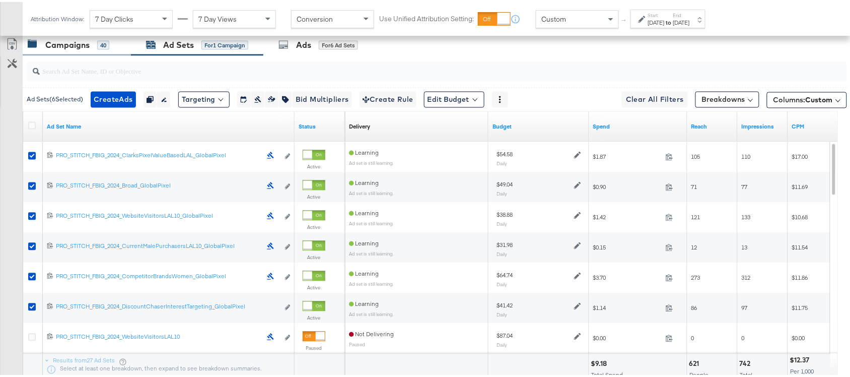
click at [63, 51] on div "Campaigns 40" at bounding box center [77, 43] width 108 height 22
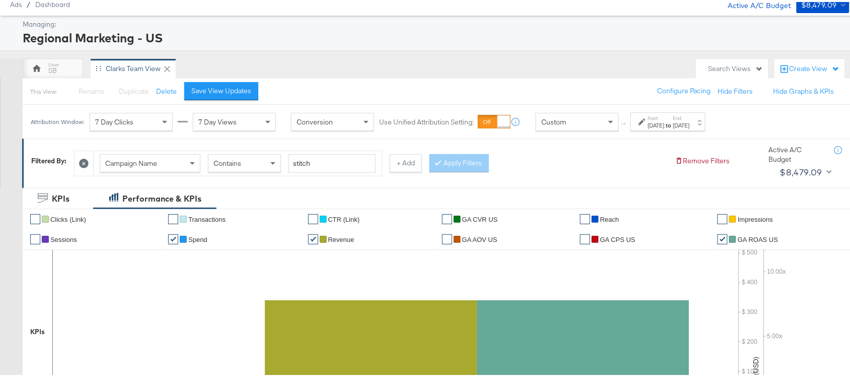
scroll to position [36, 0]
click at [665, 118] on label "Start:" at bounding box center [656, 116] width 17 height 7
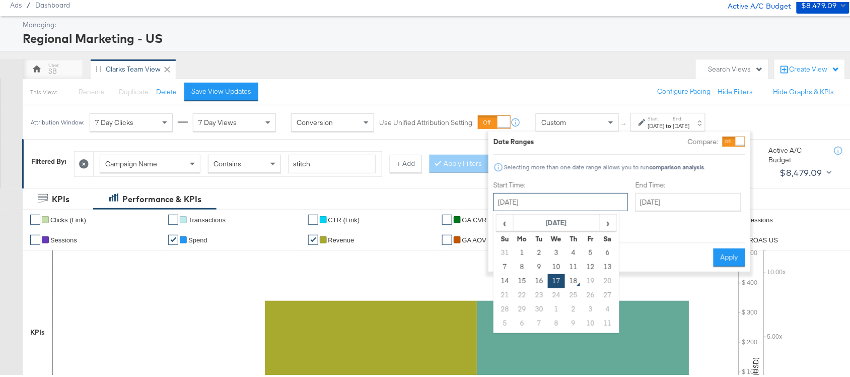
click at [529, 192] on input "[DATE]" at bounding box center [560, 200] width 134 height 18
click at [505, 220] on span "‹" at bounding box center [505, 220] width 16 height 15
click at [502, 310] on td "24" at bounding box center [504, 307] width 17 height 14
type input "[DATE]"
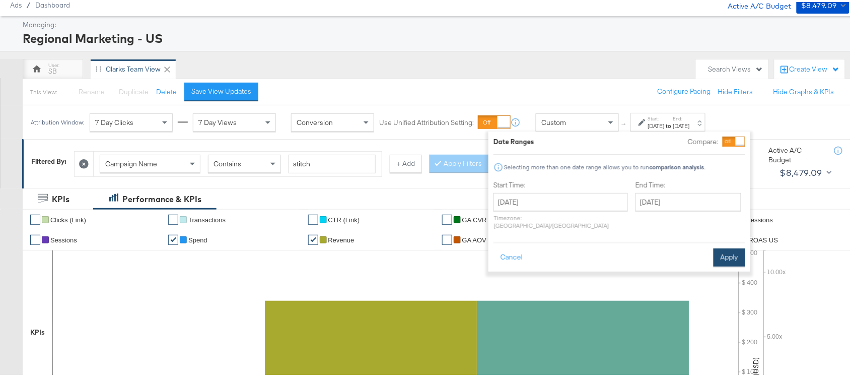
click at [731, 246] on button "Apply" at bounding box center [729, 255] width 32 height 18
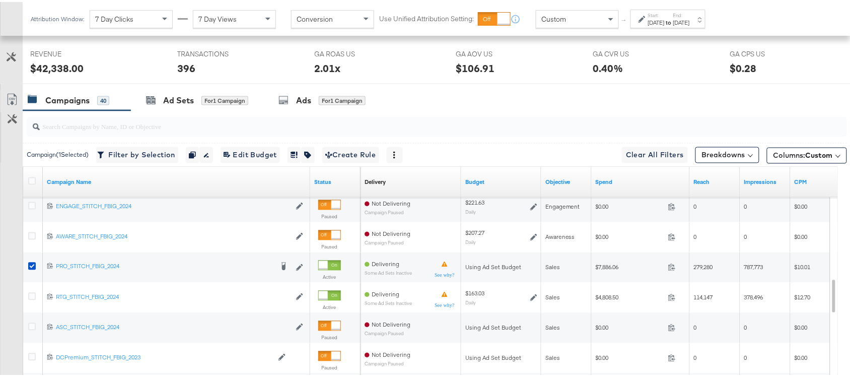
scroll to position [454, 0]
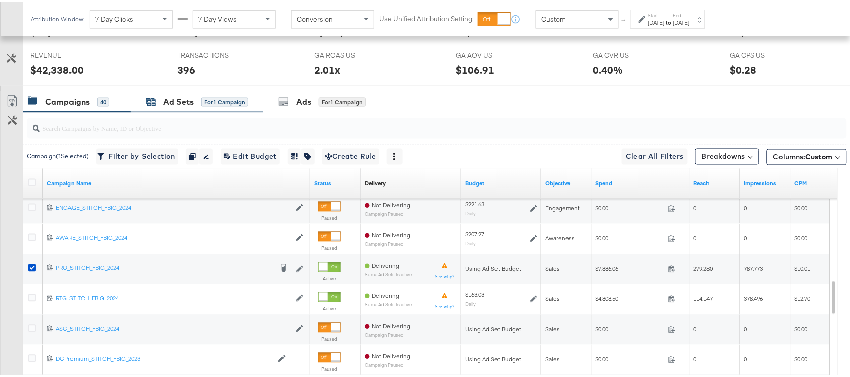
click at [172, 97] on div "Ad Sets" at bounding box center [178, 100] width 31 height 12
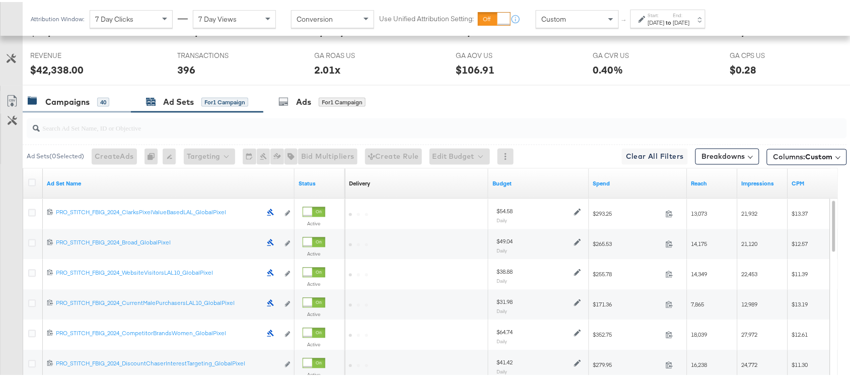
scroll to position [555, 0]
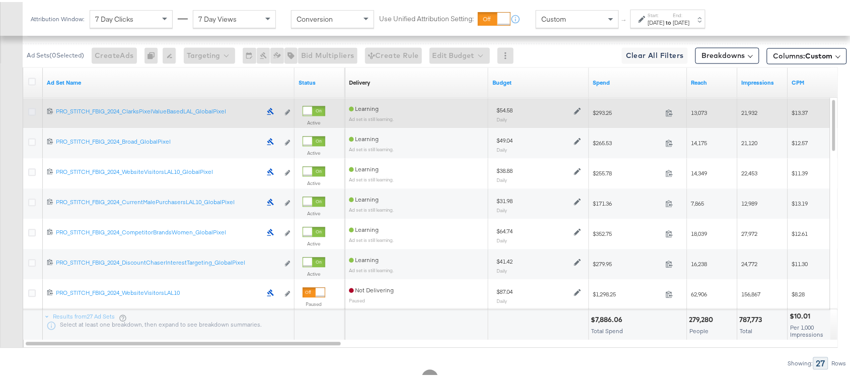
click at [29, 113] on icon at bounding box center [32, 110] width 8 height 8
click at [0, 0] on input "checkbox" at bounding box center [0, 0] width 0 height 0
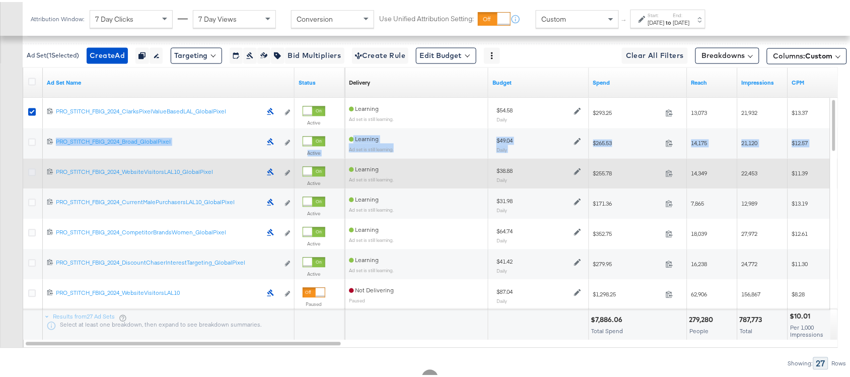
drag, startPoint x: 29, startPoint y: 137, endPoint x: 34, endPoint y: 170, distance: 33.1
click at [34, 66] on div "120232421133220515 PRO_STITCH_FBIG_2024_ClarksPixelValueBasedLAL_GlobalPixel PR…" at bounding box center [430, 66] width 815 height 0
click at [34, 170] on icon at bounding box center [32, 171] width 8 height 8
click at [0, 0] on input "checkbox" at bounding box center [0, 0] width 0 height 0
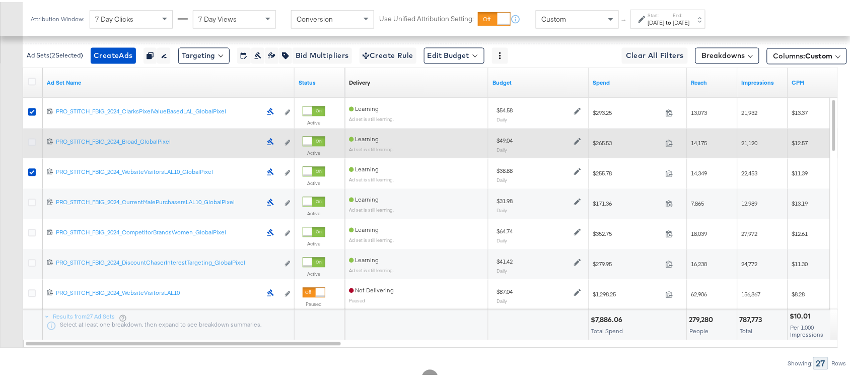
click at [30, 141] on icon at bounding box center [32, 140] width 8 height 8
click at [0, 0] on input "checkbox" at bounding box center [0, 0] width 0 height 0
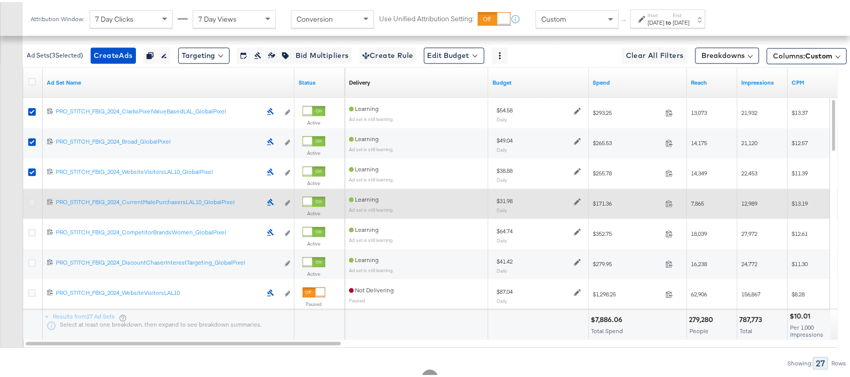
click at [31, 202] on icon at bounding box center [32, 201] width 8 height 8
click at [0, 0] on input "checkbox" at bounding box center [0, 0] width 0 height 0
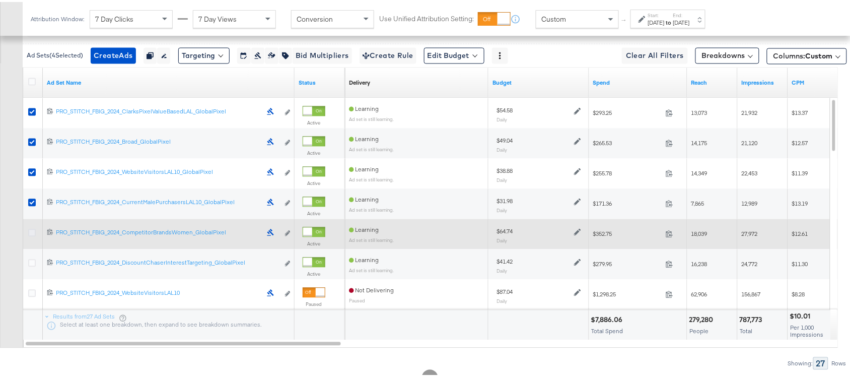
click at [30, 233] on icon at bounding box center [32, 231] width 8 height 8
click at [0, 0] on input "checkbox" at bounding box center [0, 0] width 0 height 0
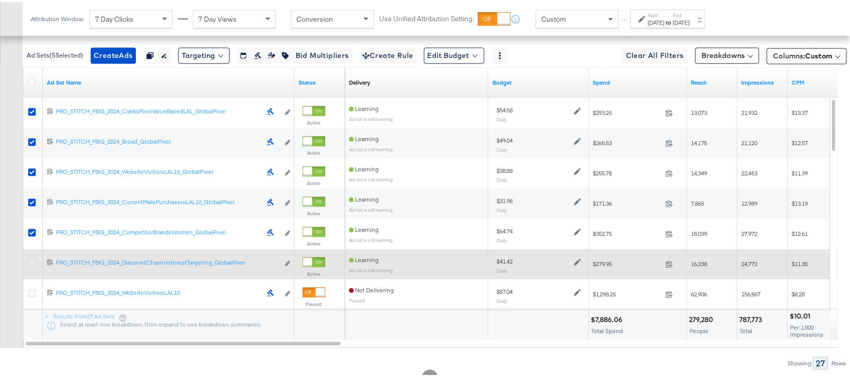
click at [28, 264] on icon at bounding box center [32, 261] width 8 height 8
click at [0, 0] on input "checkbox" at bounding box center [0, 0] width 0 height 0
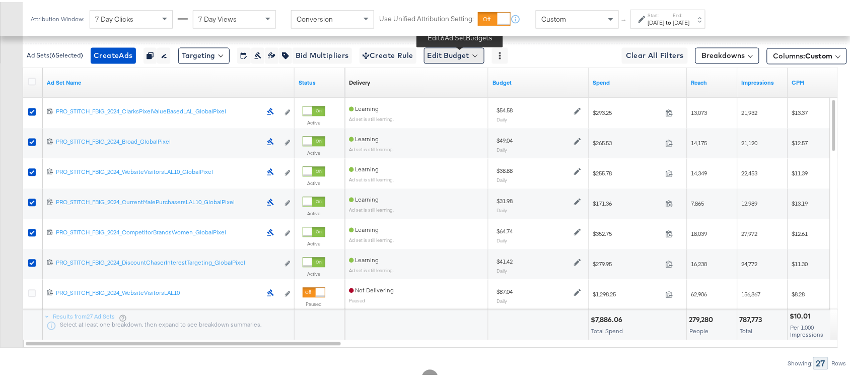
click at [474, 46] on div "Edit Budget" at bounding box center [454, 54] width 60 height 16
click at [449, 74] on span "Edit Ad Set Budget" at bounding box center [456, 79] width 57 height 13
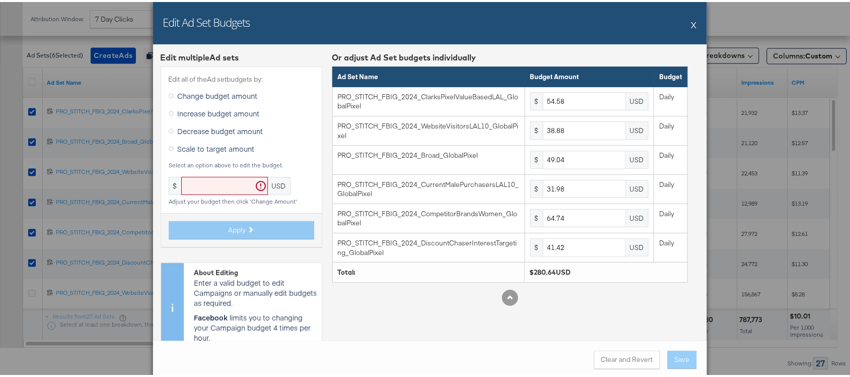
click at [685, 25] on div "Edit Ad Set Budgets X" at bounding box center [430, 21] width 554 height 42
click at [686, 28] on div "Edit Ad Set Budgets X" at bounding box center [430, 21] width 554 height 42
click at [691, 18] on button "X" at bounding box center [694, 23] width 6 height 20
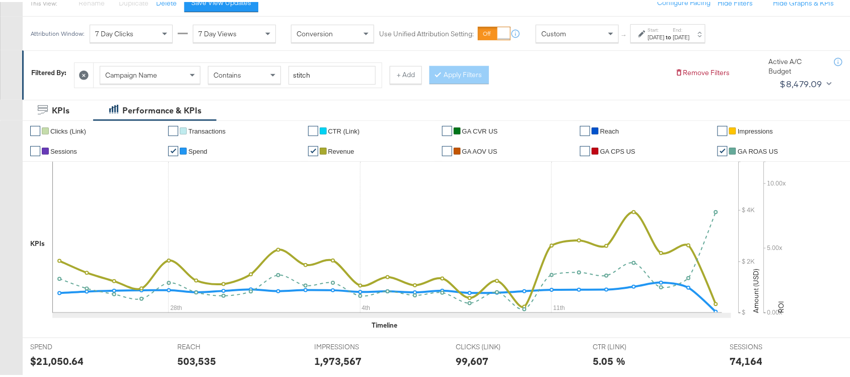
scroll to position [0, 0]
